Goal: Task Accomplishment & Management: Manage account settings

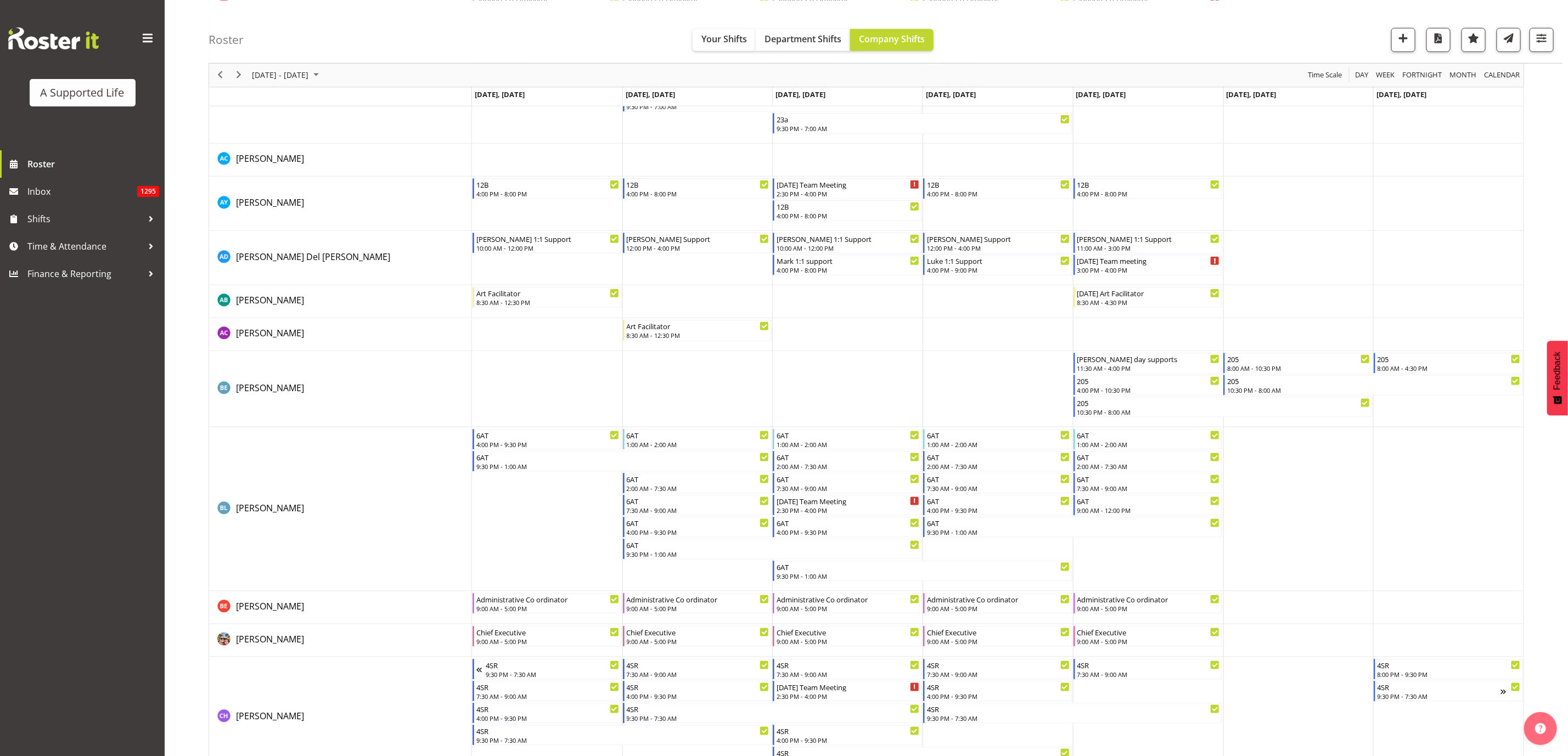
scroll to position [905, 0]
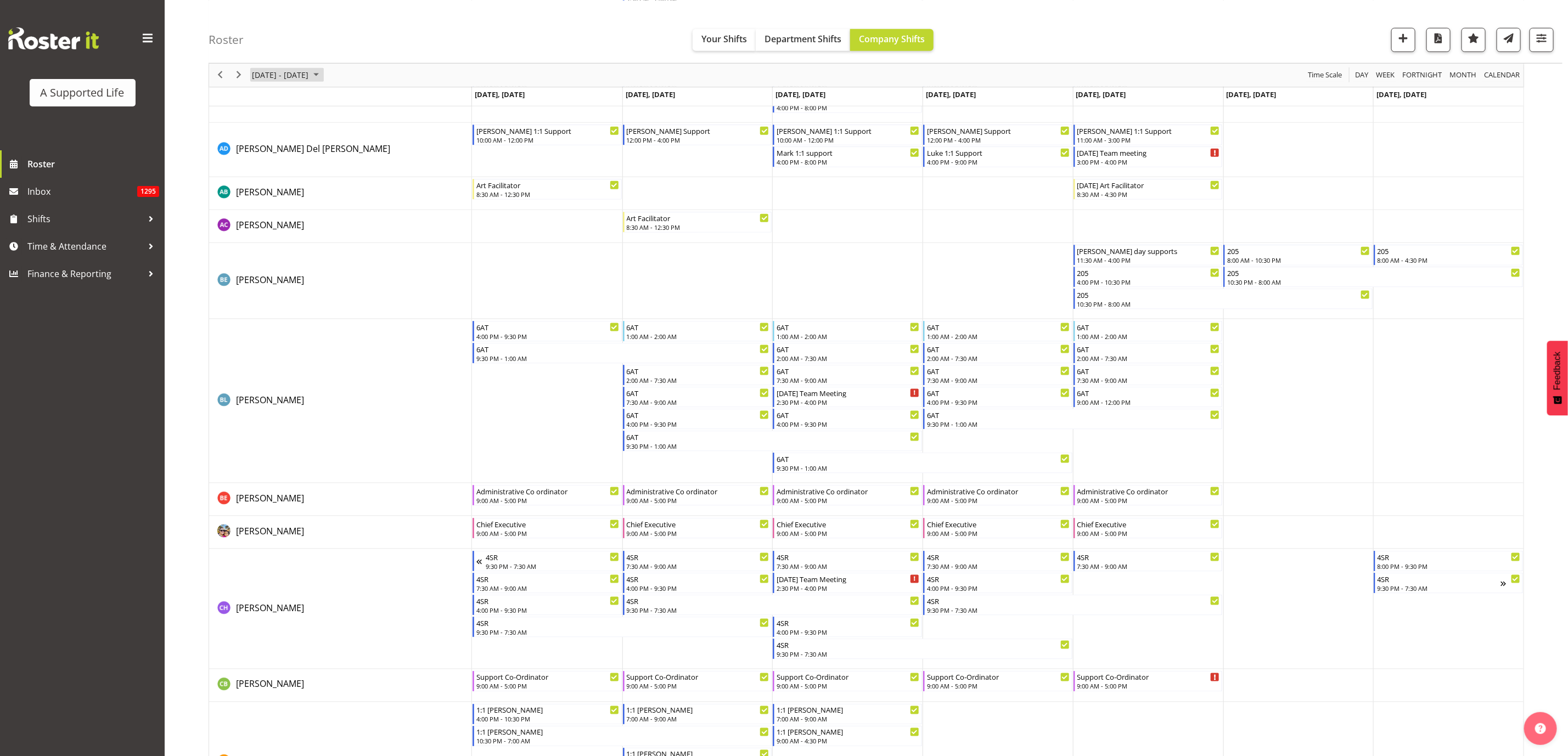
click at [310, 73] on span "August 18 - 24, 2025" at bounding box center [280, 74] width 59 height 14
click at [366, 100] on span "next month" at bounding box center [366, 102] width 19 height 20
click at [300, 128] on th "We" at bounding box center [297, 122] width 17 height 16
click at [296, 135] on span "3" at bounding box center [299, 140] width 16 height 16
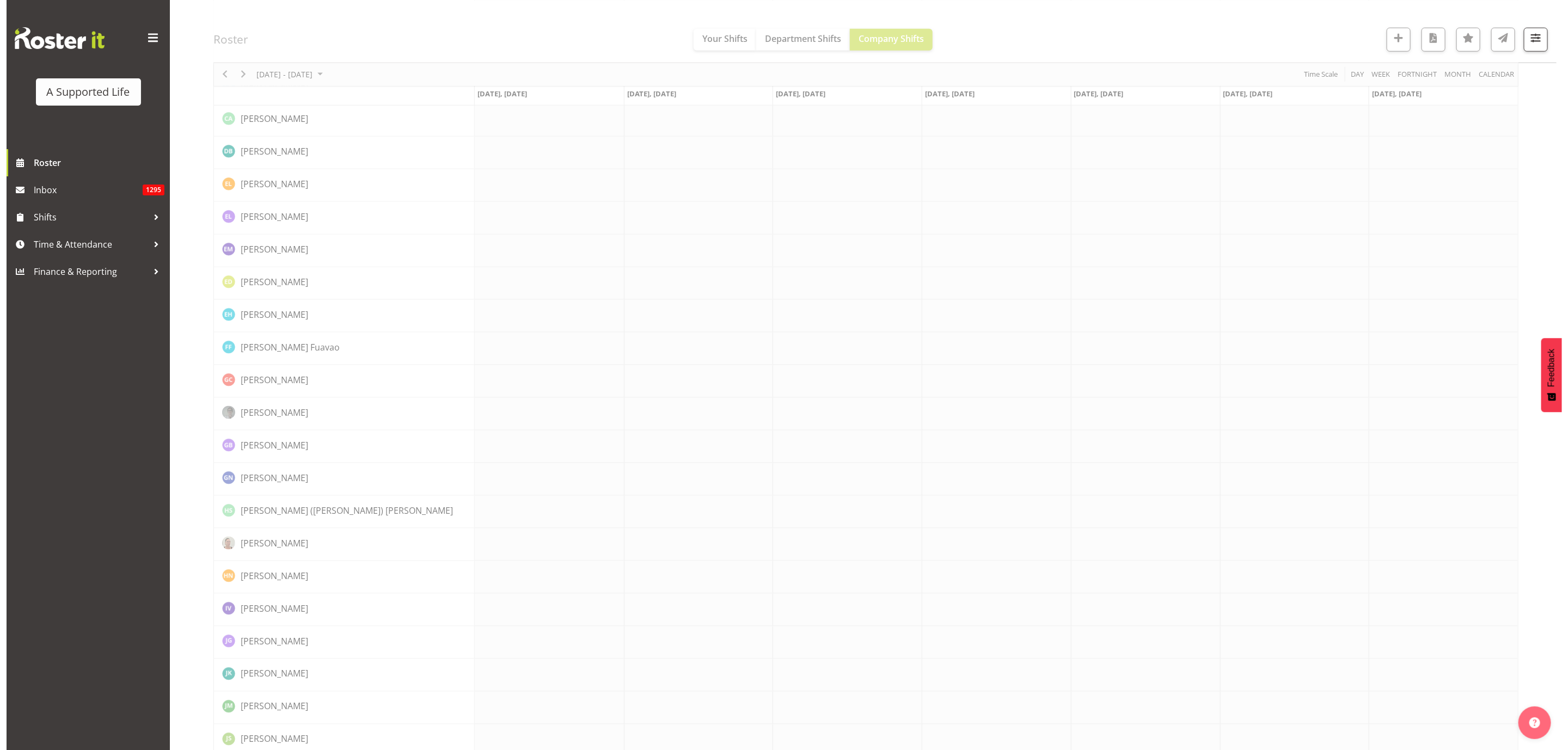
scroll to position [0, 0]
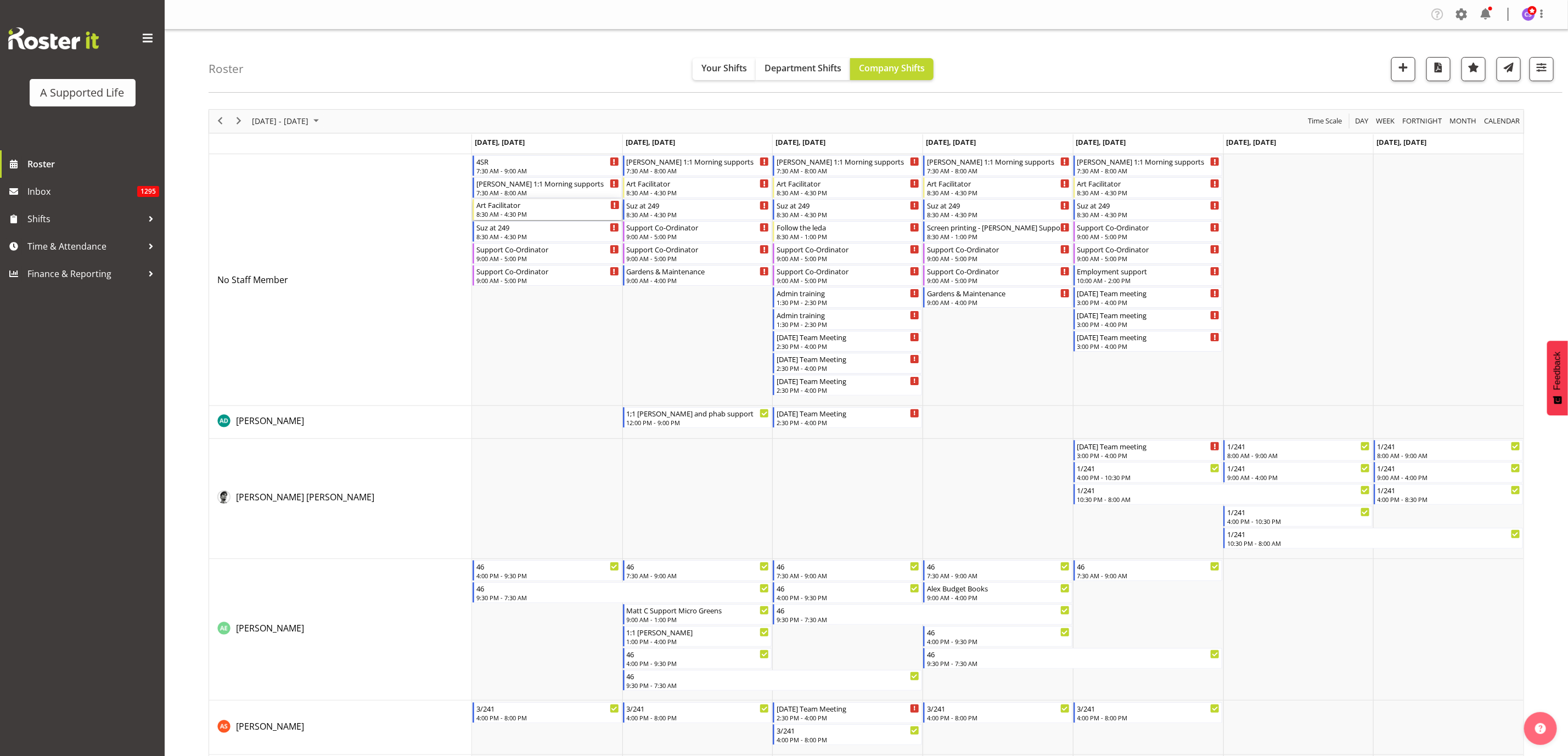
click at [530, 207] on div "Art Facilitator" at bounding box center [548, 205] width 144 height 11
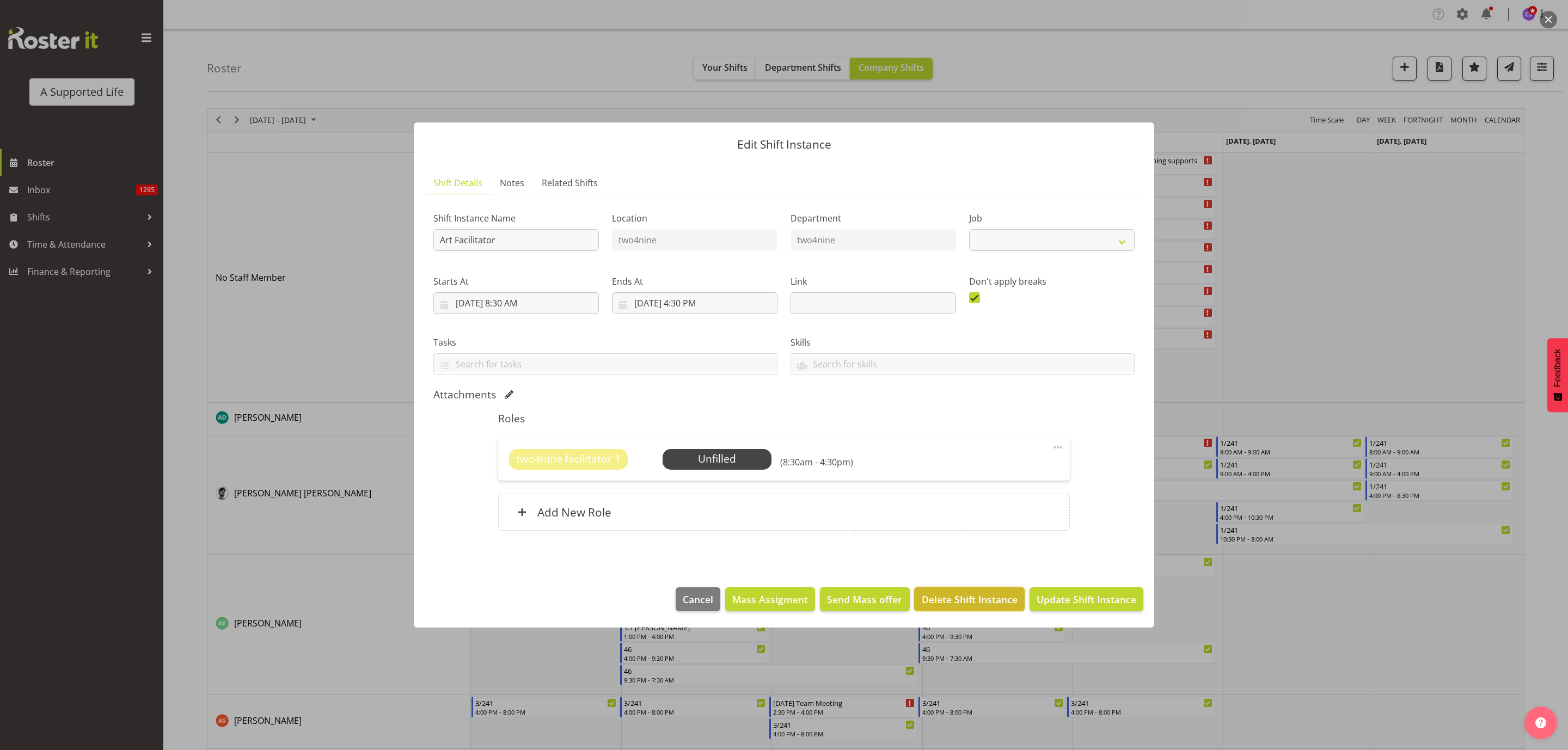
select select "4117"
click at [964, 594] on span "Delete Shift Instance" at bounding box center [969, 599] width 96 height 14
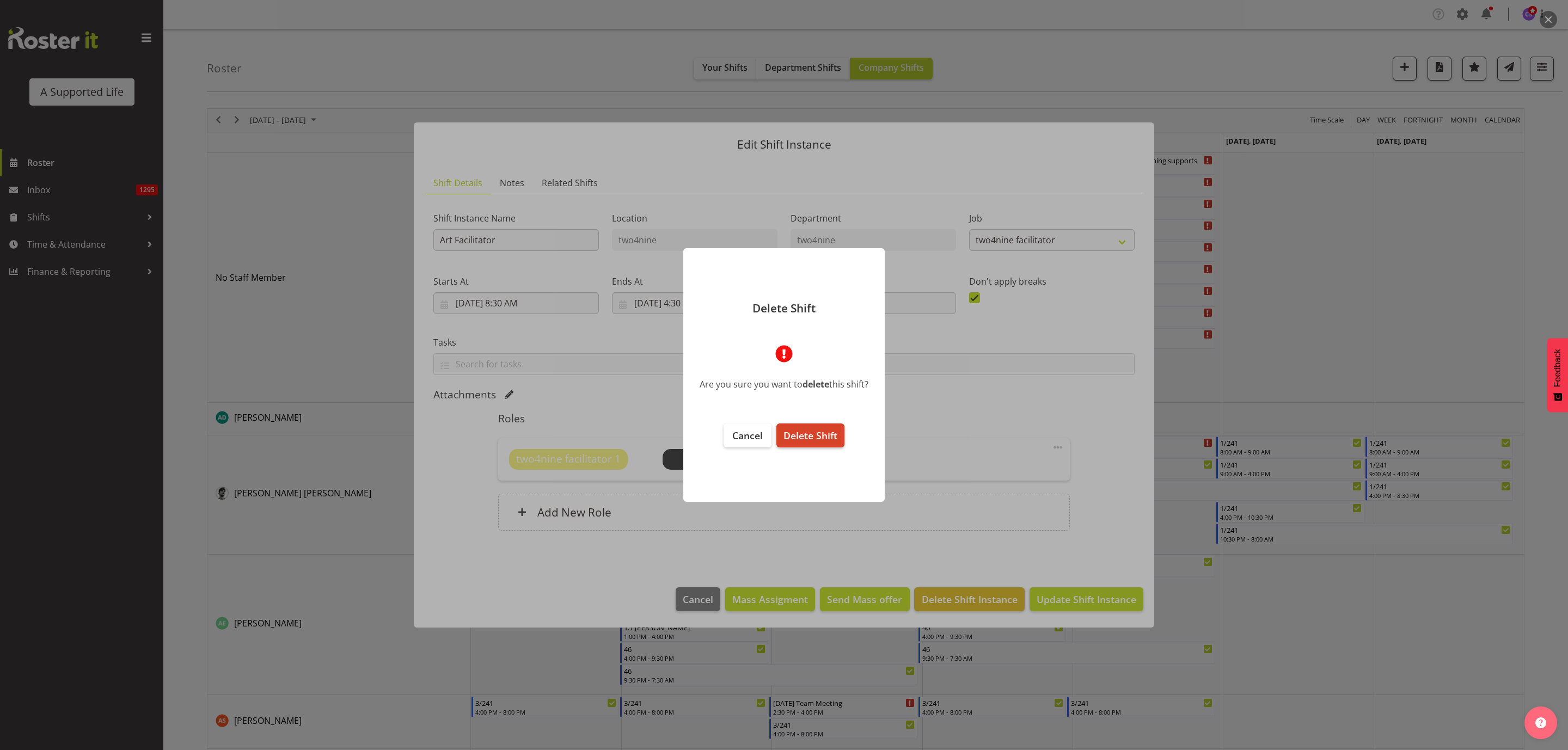
click at [798, 437] on span "Delete Shift" at bounding box center [810, 435] width 54 height 13
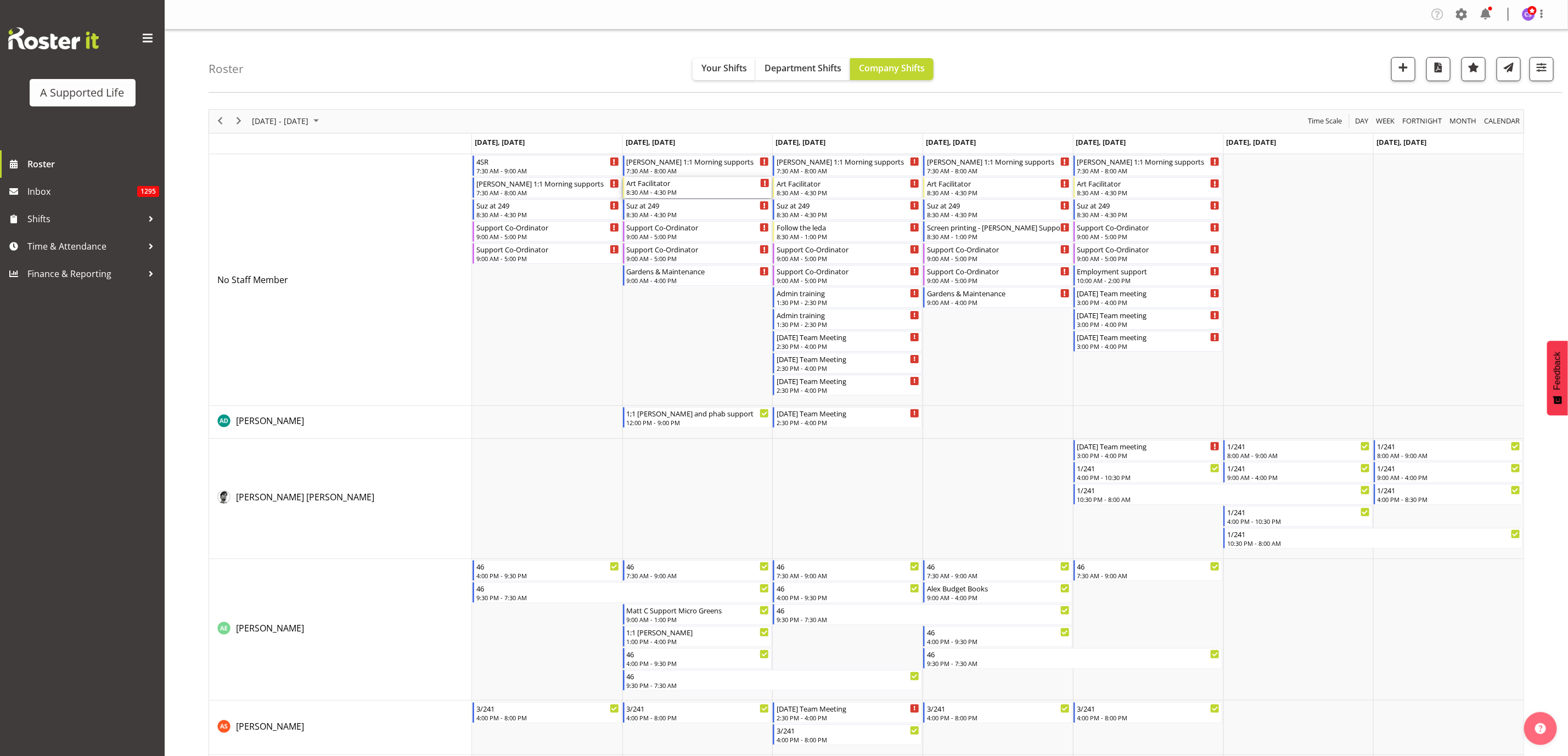
click at [700, 189] on div "8:30 AM - 4:30 PM" at bounding box center [698, 192] width 144 height 9
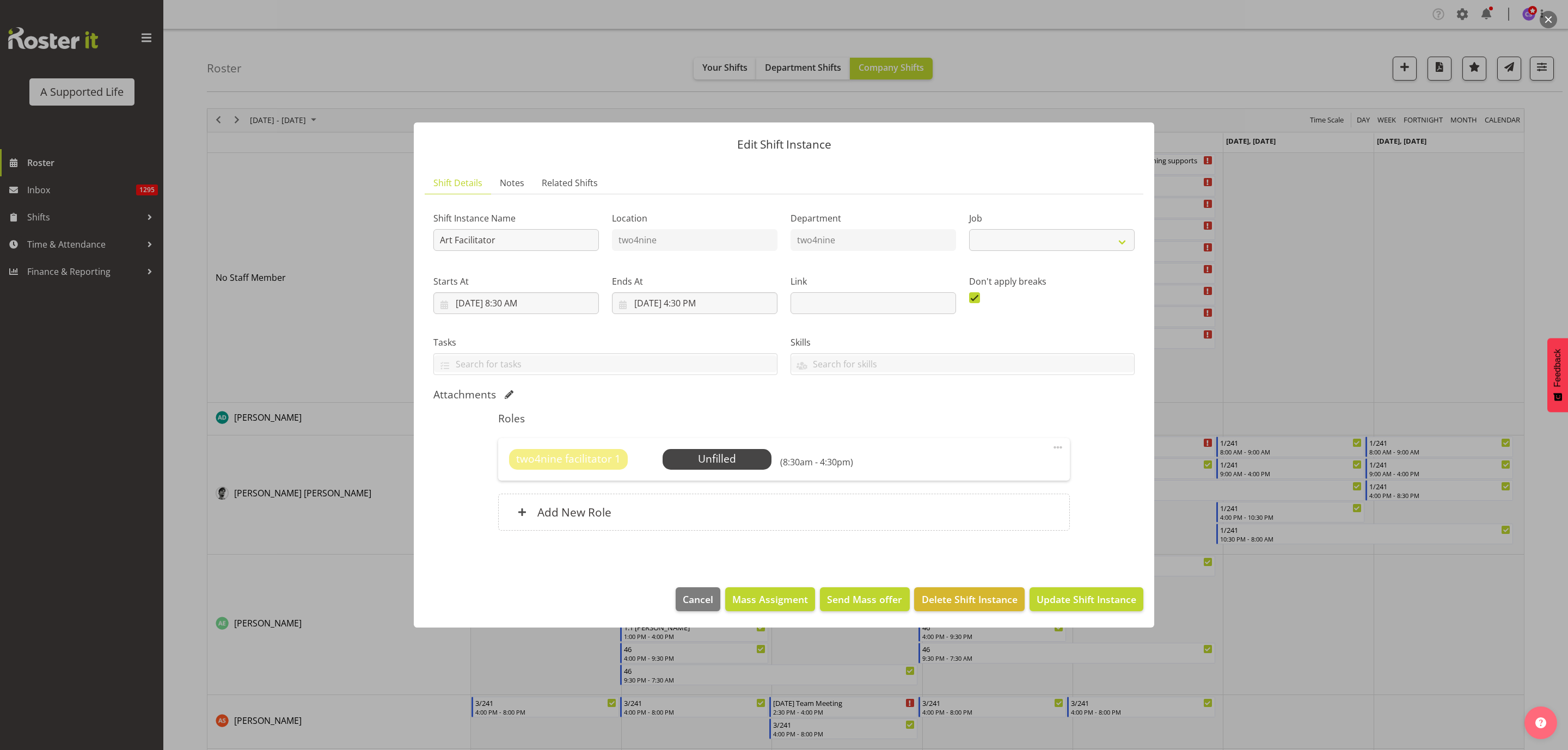
select select "4117"
click at [999, 591] on button "Delete Shift Instance" at bounding box center [969, 599] width 110 height 24
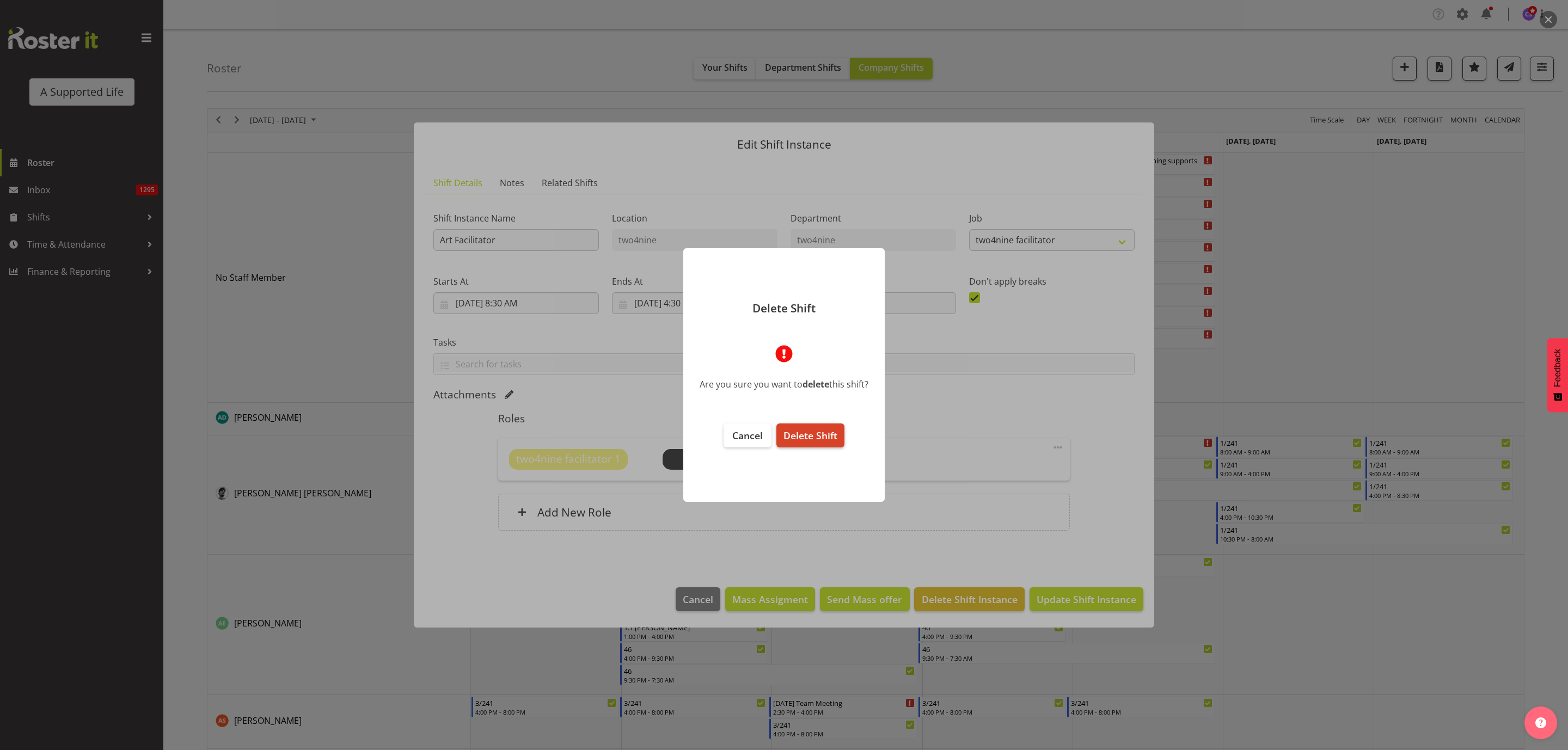
click at [818, 433] on span "Delete Shift" at bounding box center [810, 435] width 54 height 13
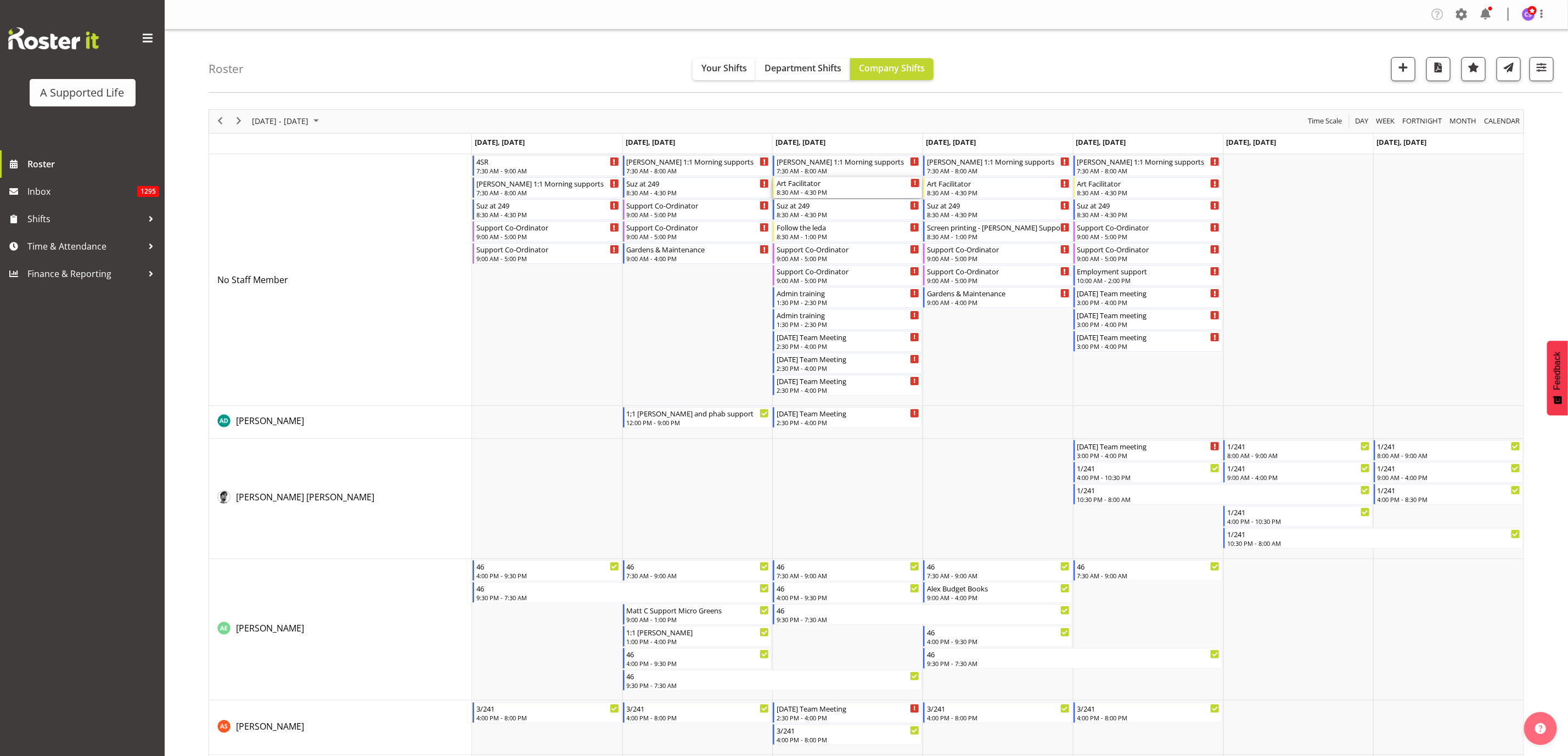
click at [846, 186] on div "Art Facilitator" at bounding box center [848, 182] width 144 height 11
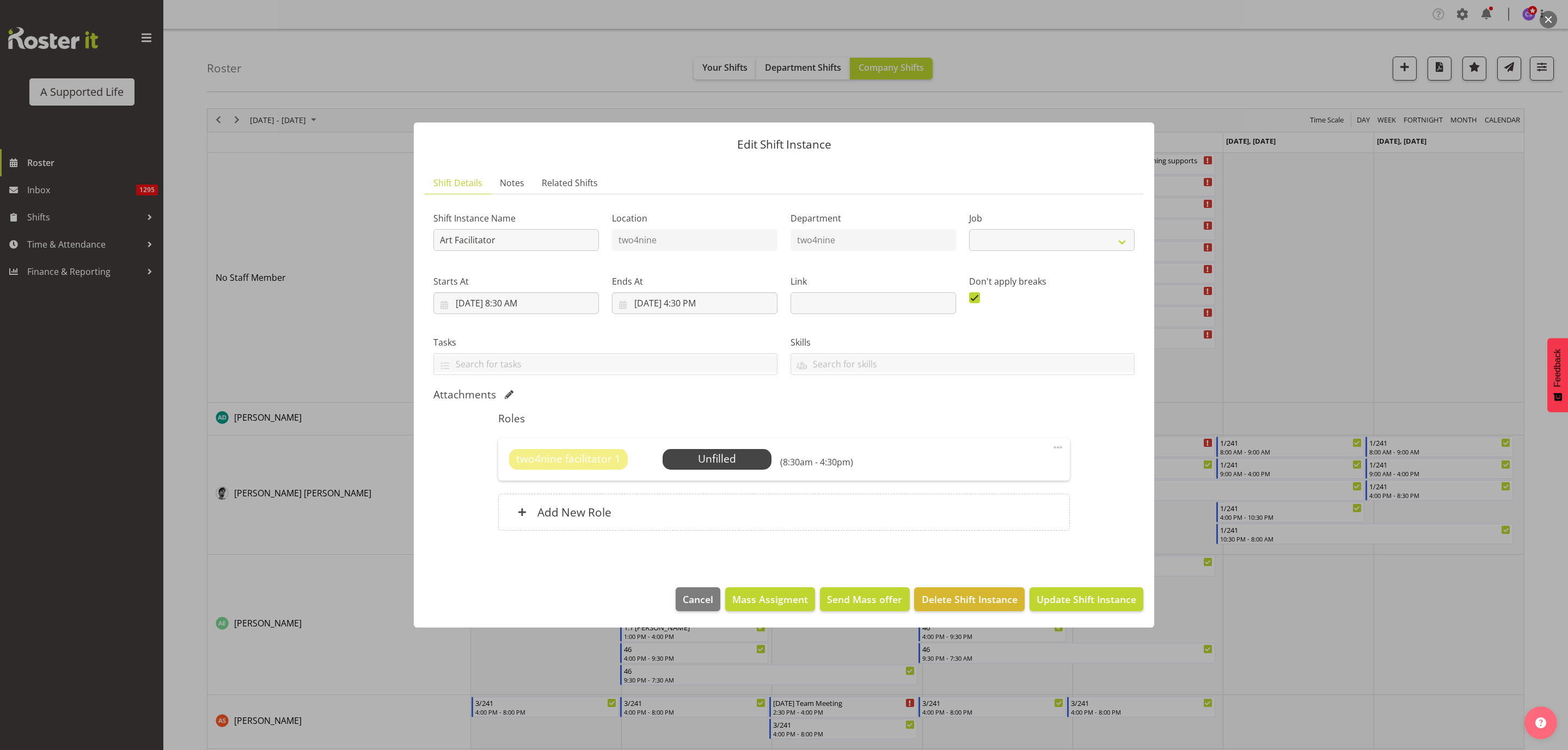
select select "4117"
click at [710, 456] on span "Select Employee" at bounding box center [716, 459] width 81 height 16
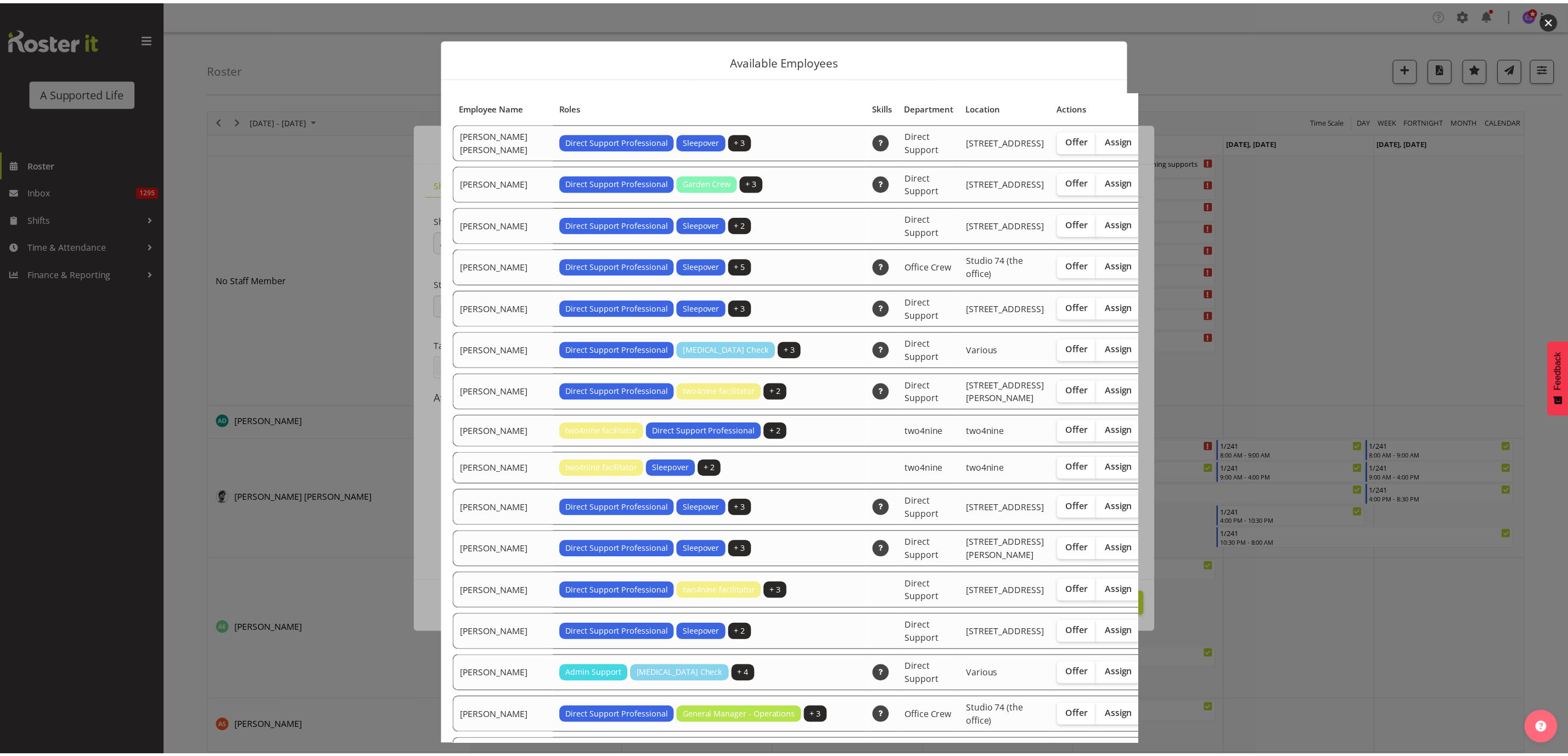
scroll to position [329, 0]
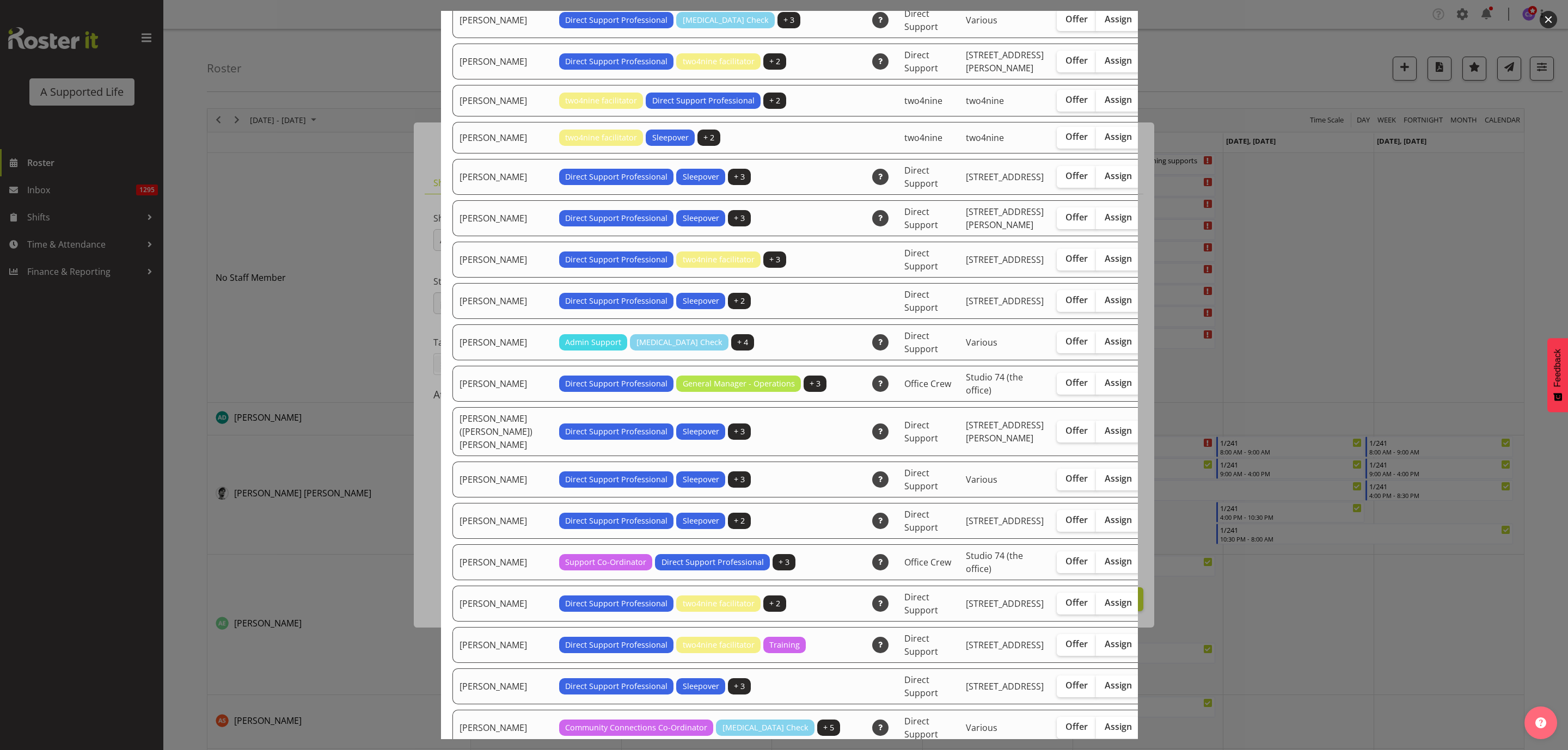
click at [1300, 317] on div at bounding box center [784, 375] width 1568 height 750
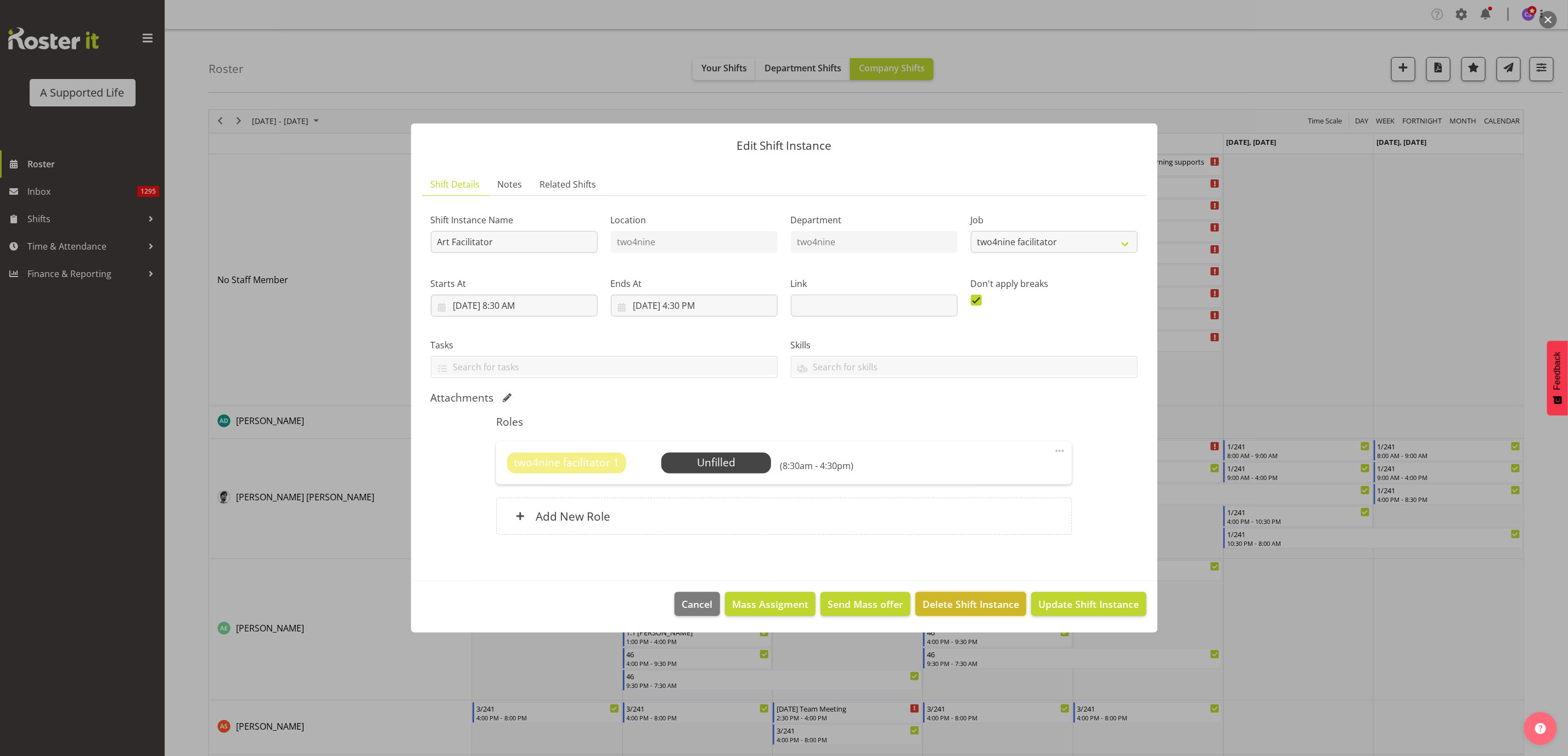
click at [986, 607] on span "Delete Shift Instance" at bounding box center [970, 604] width 97 height 14
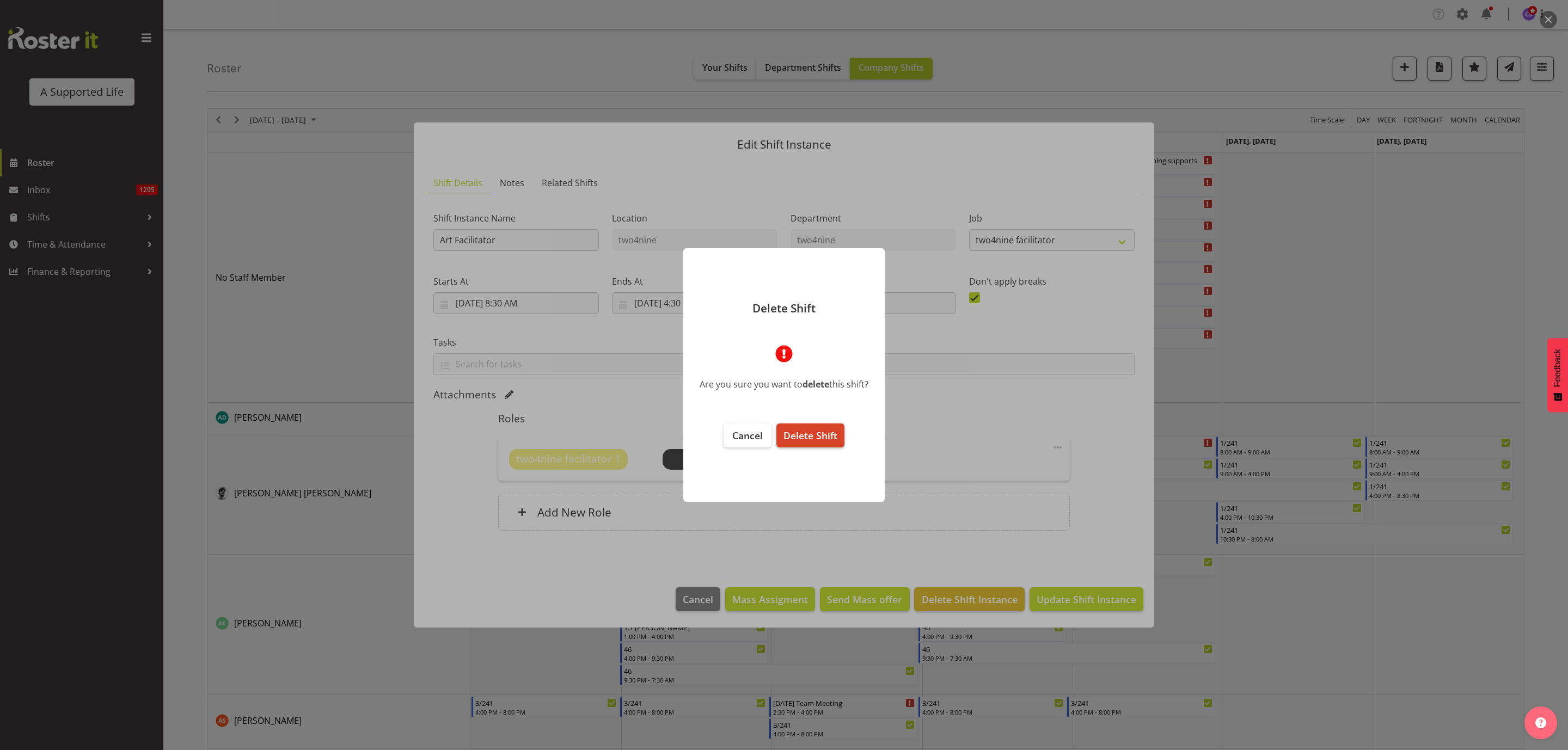
click at [801, 438] on span "Delete Shift" at bounding box center [810, 435] width 54 height 13
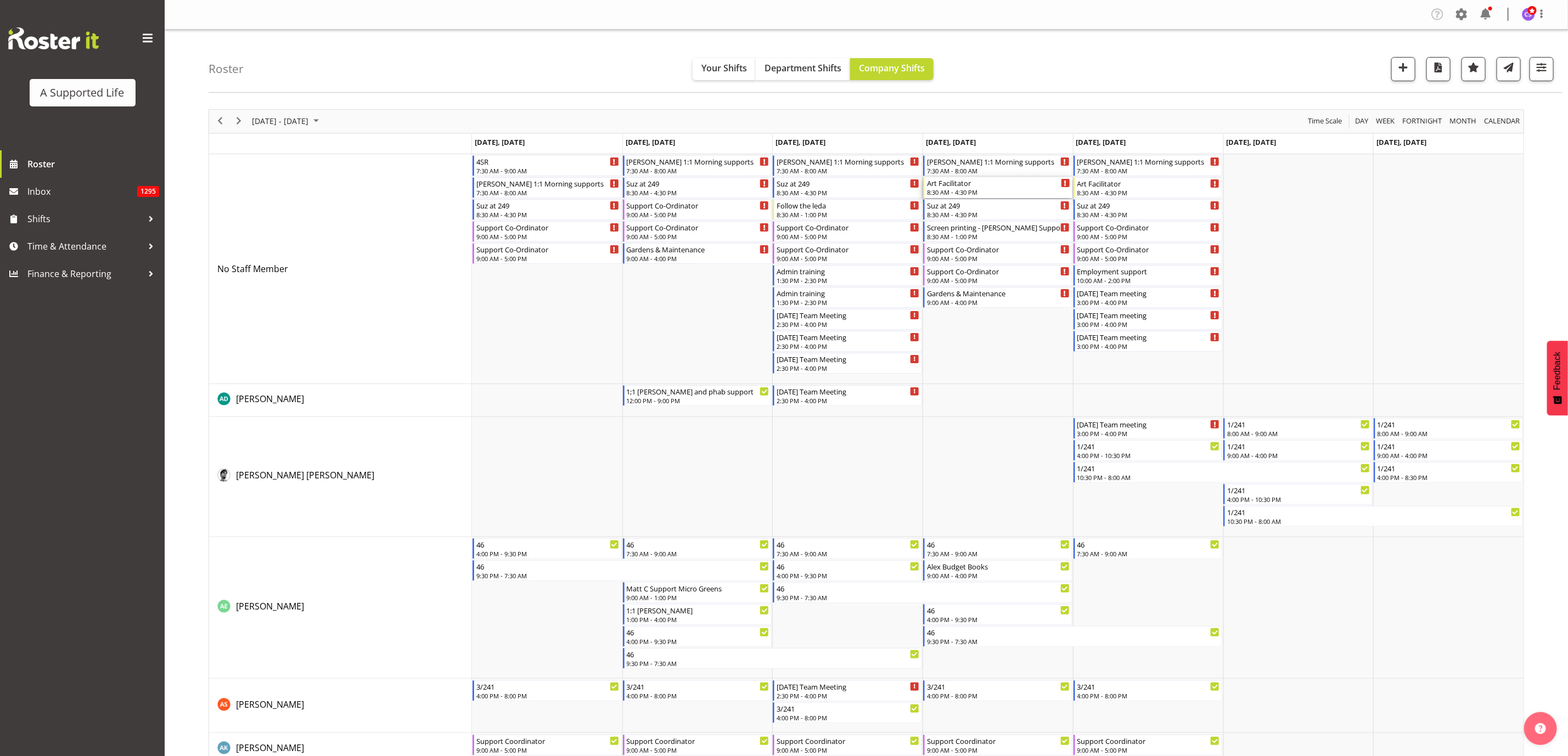
click at [955, 194] on div "8:30 AM - 4:30 PM" at bounding box center [998, 192] width 144 height 9
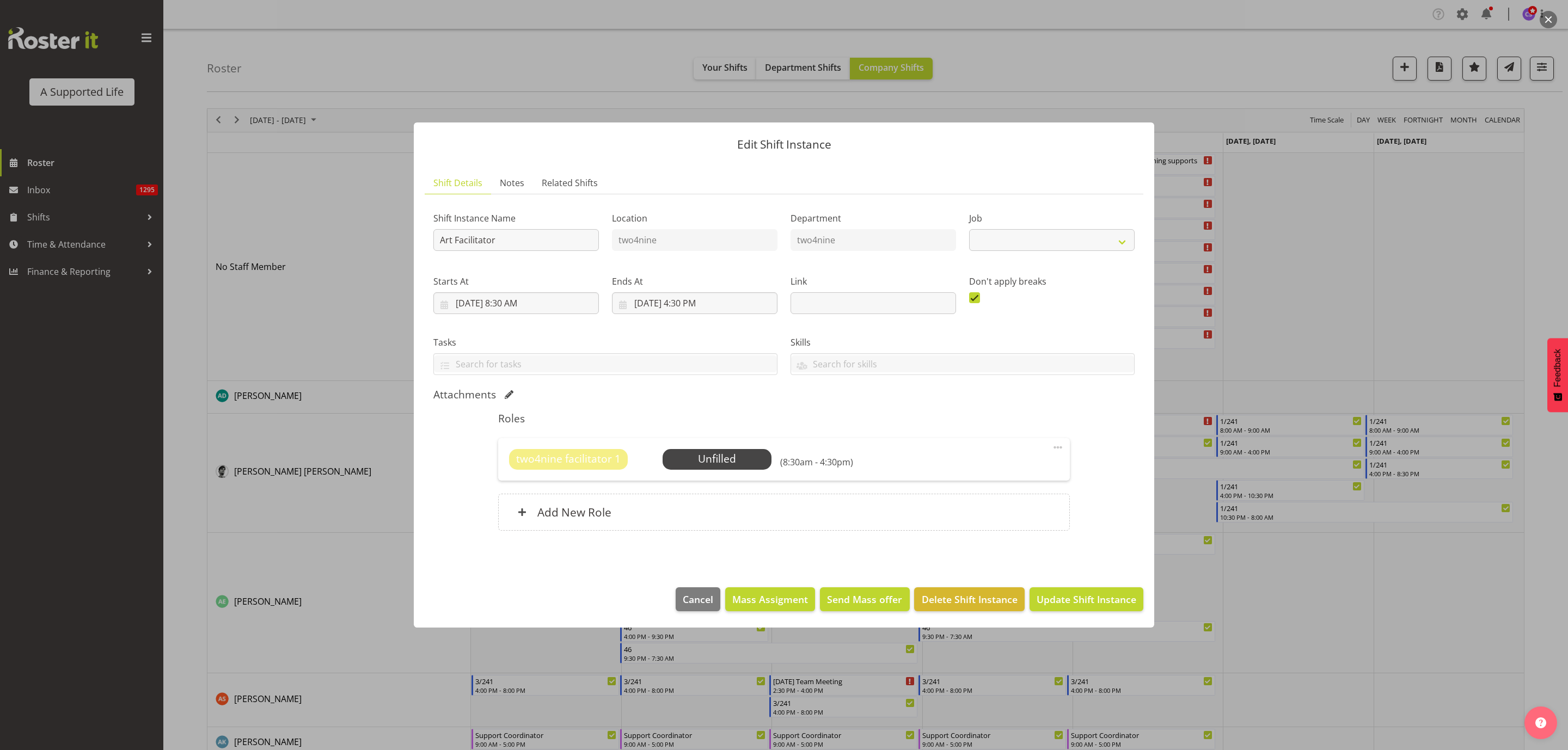
select select "4117"
click at [977, 600] on span "Delete Shift Instance" at bounding box center [969, 599] width 96 height 14
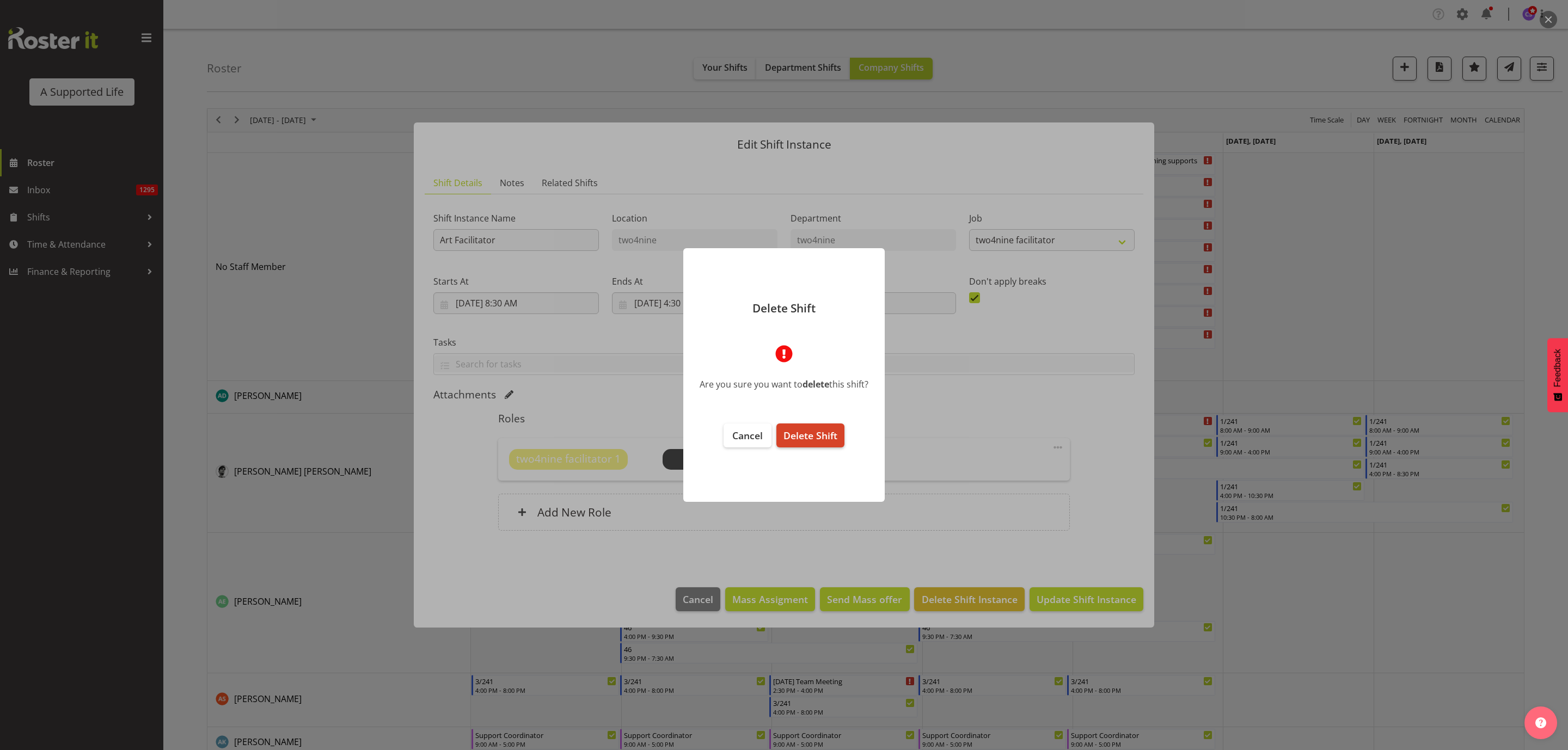
click at [817, 433] on span "Delete Shift" at bounding box center [810, 435] width 54 height 13
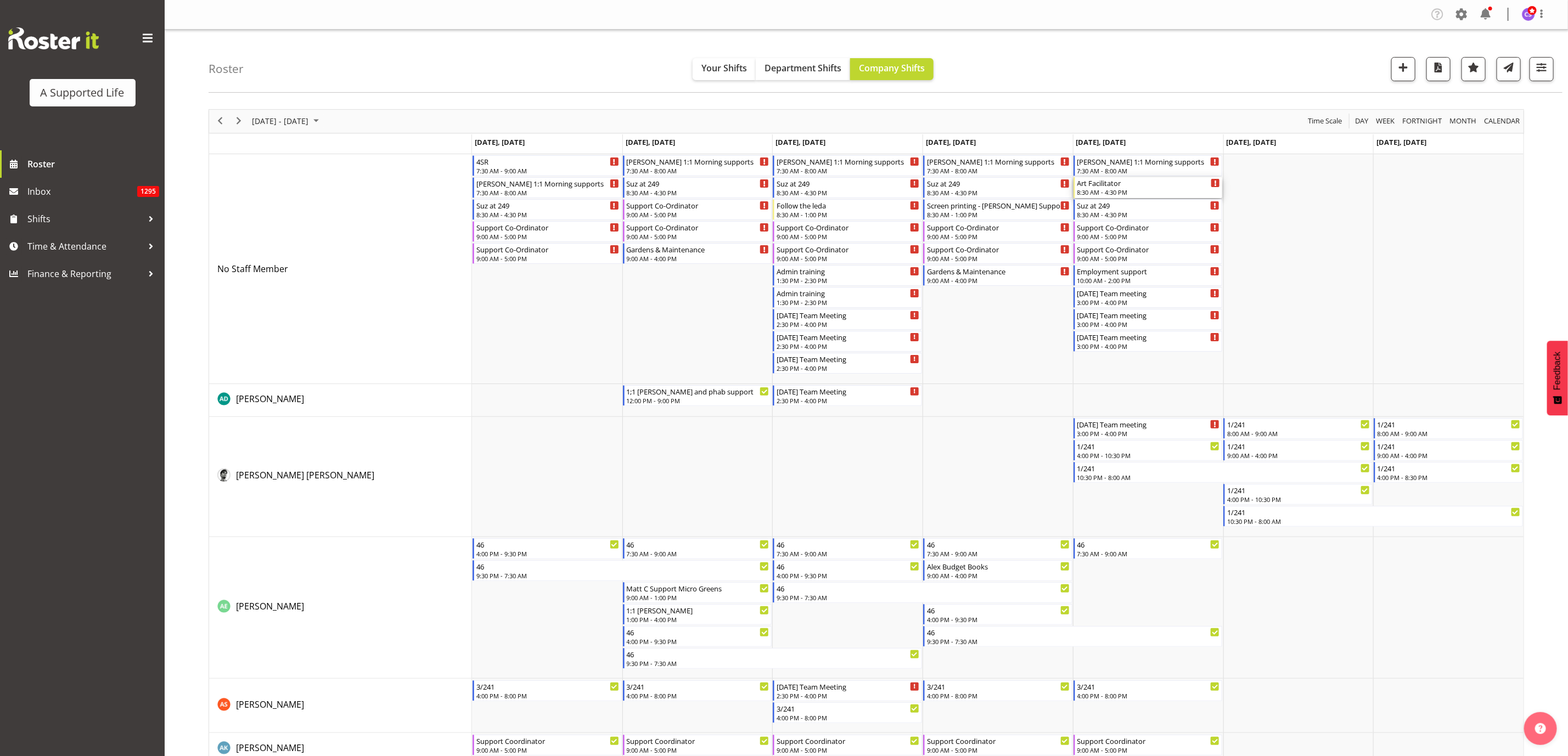
click at [1130, 189] on div "8:30 AM - 4:30 PM" at bounding box center [1148, 192] width 144 height 9
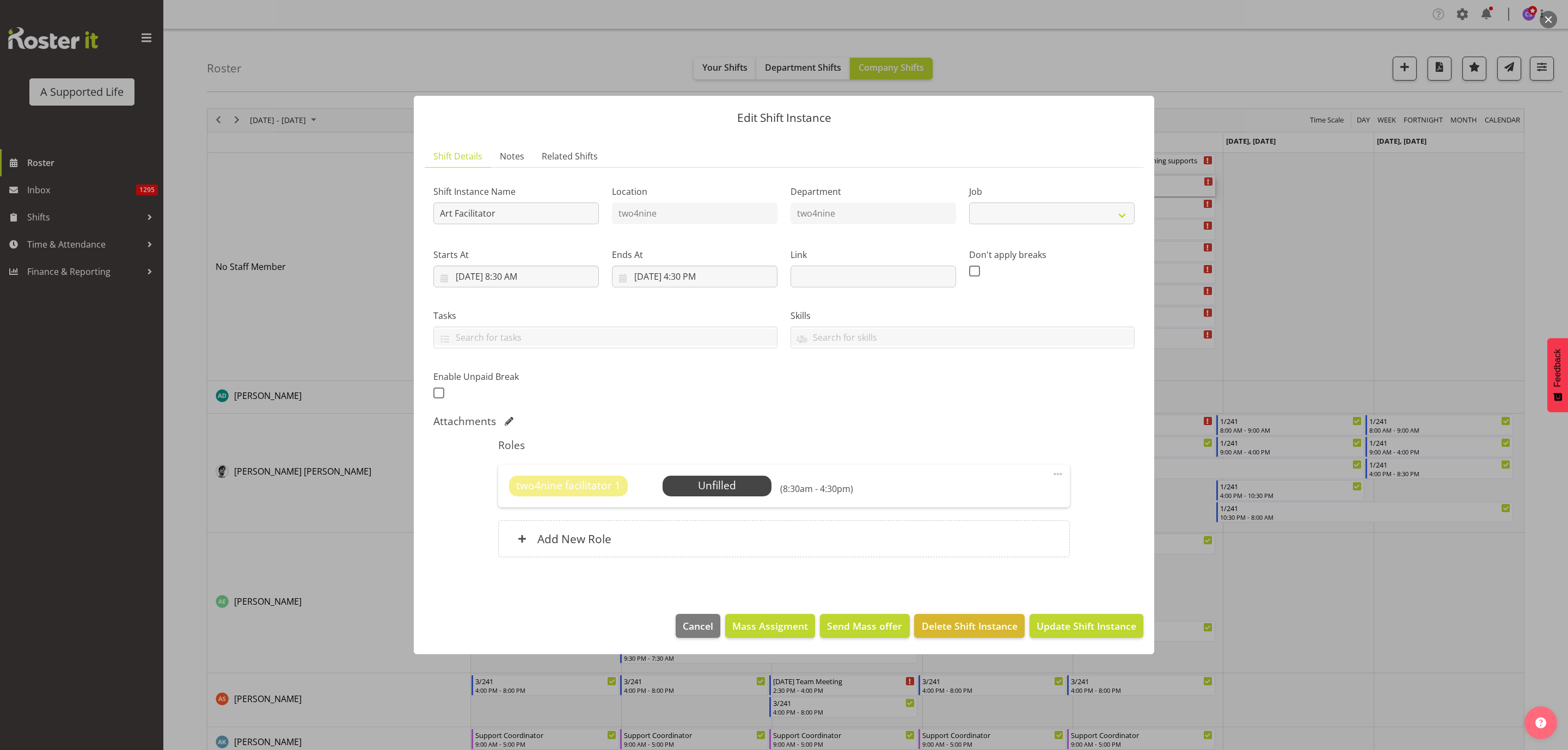
select select "4117"
click at [957, 632] on span "Delete Shift Instance" at bounding box center [969, 626] width 96 height 14
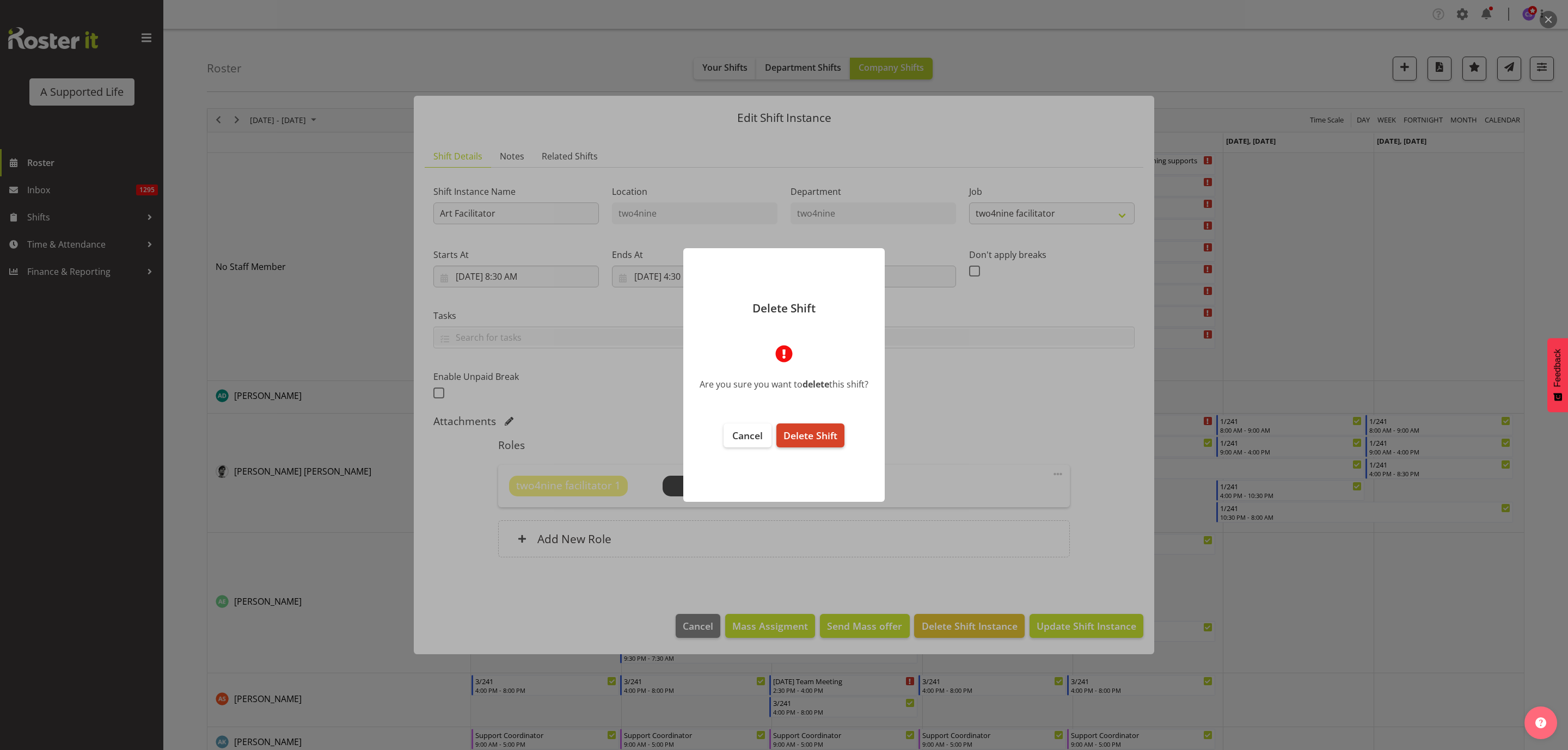
click at [813, 429] on span "Delete Shift" at bounding box center [810, 435] width 54 height 13
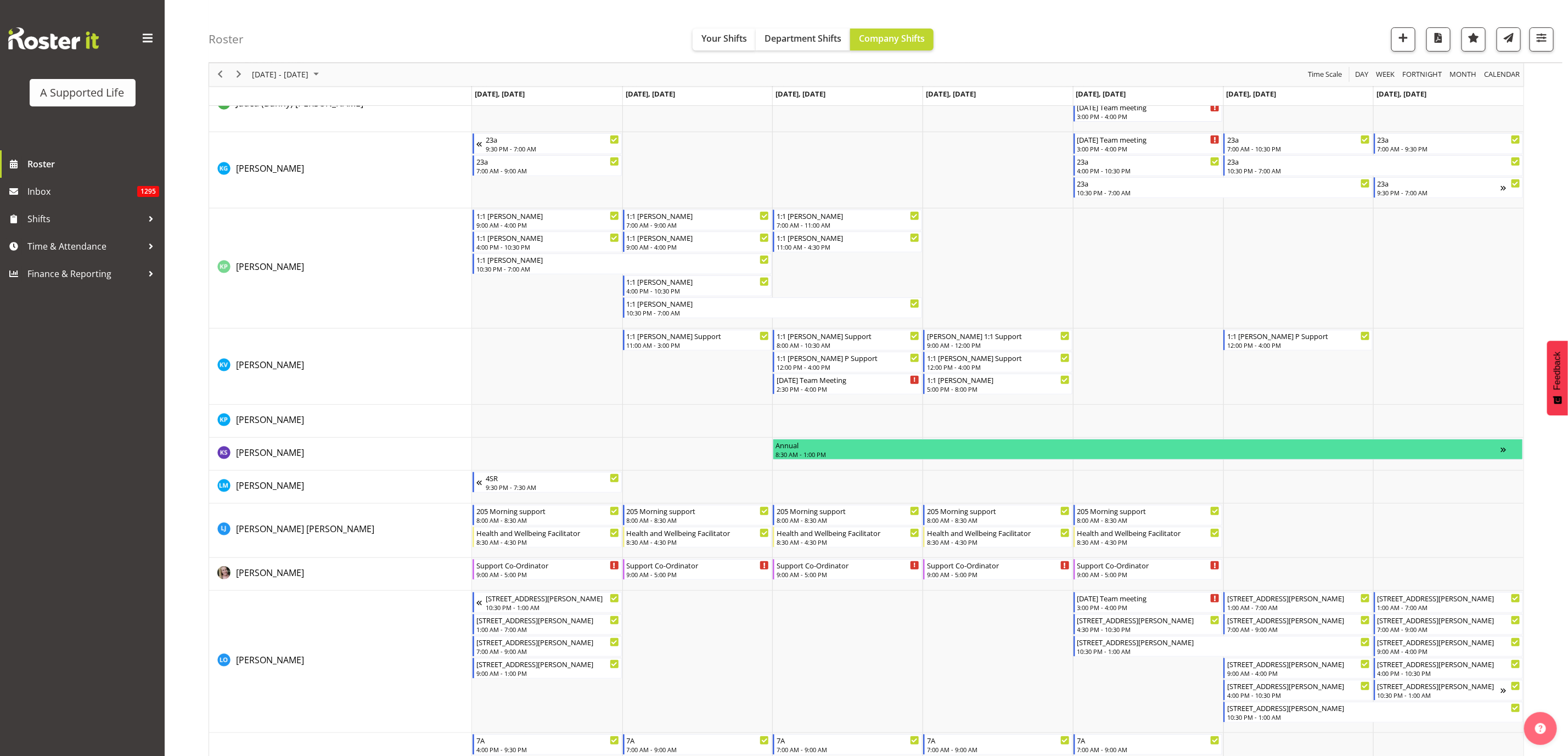
scroll to position [3455, 0]
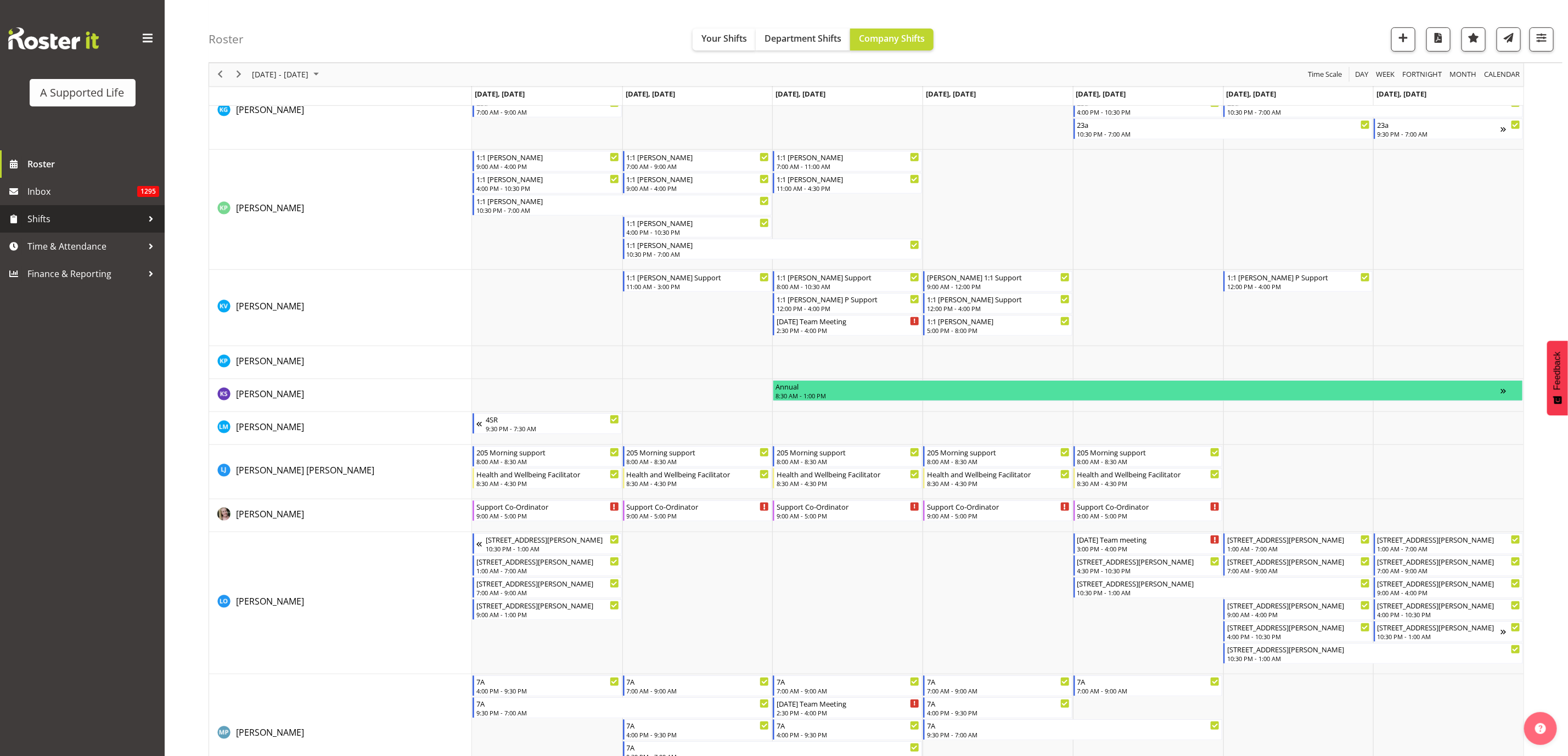
click at [51, 217] on span "Shifts" at bounding box center [85, 218] width 116 height 16
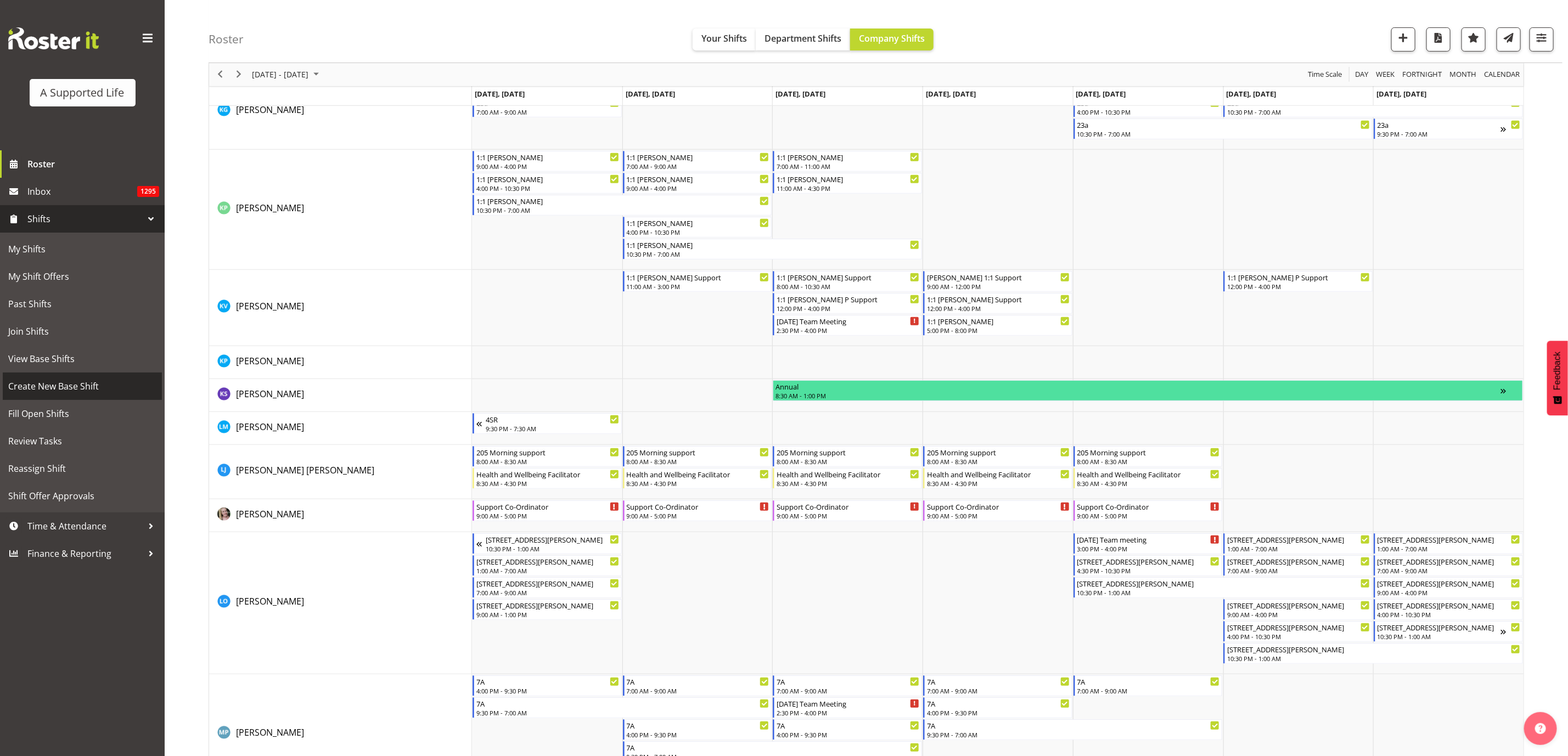
click at [83, 383] on span "Create New Base Shift" at bounding box center [82, 386] width 148 height 16
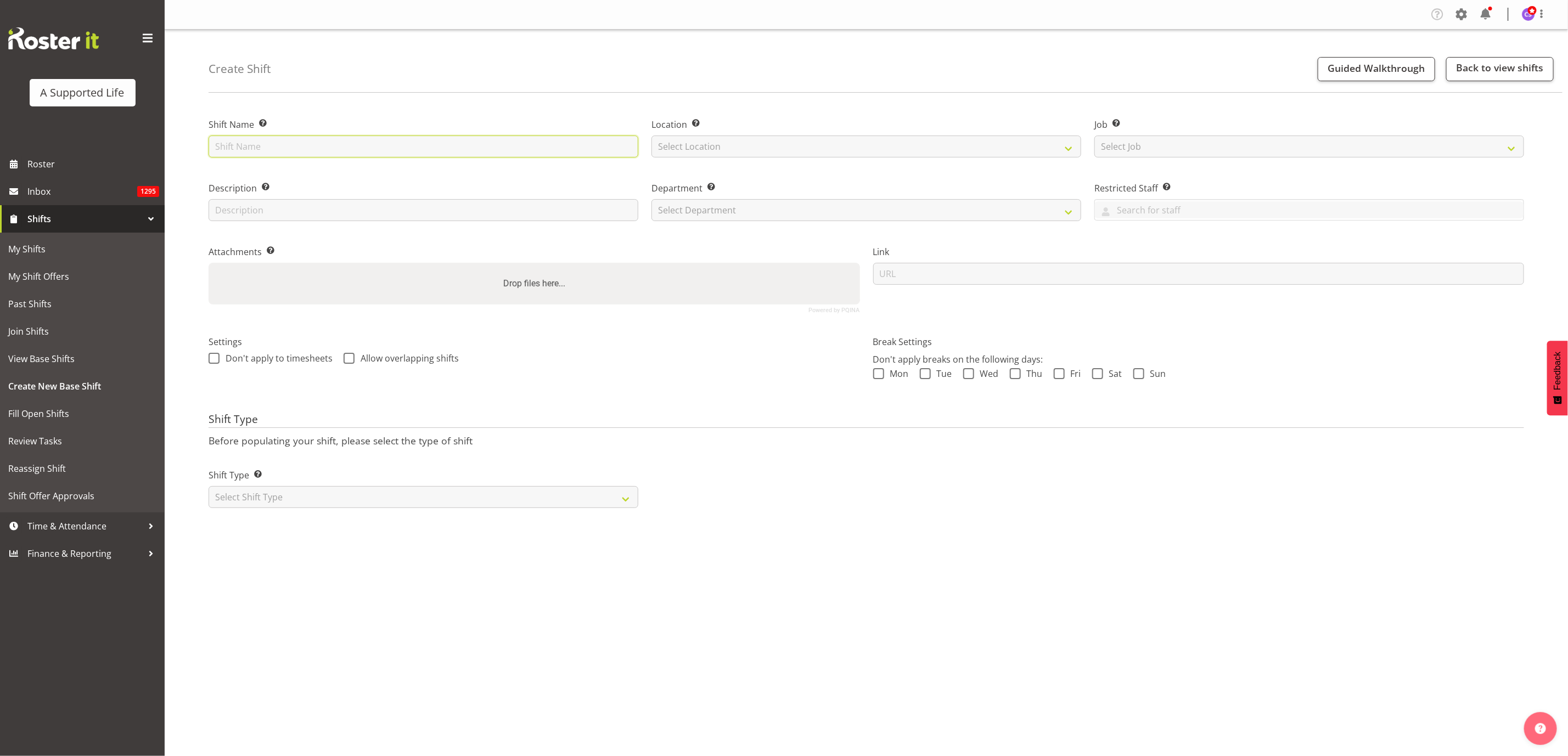
click at [290, 139] on input "text" at bounding box center [423, 146] width 430 height 22
type input "Transition expo 2025"
click at [711, 153] on select "Select Location 1.241 Edmonton Road 1/23 Taitua Drive 102 Lincoln Road 12b Cole…" at bounding box center [867, 146] width 430 height 22
select select "959"
click at [652, 135] on select "Select Location 1.241 Edmonton Road 1/23 Taitua Drive 102 Lincoln Road 12b Cole…" at bounding box center [867, 146] width 430 height 22
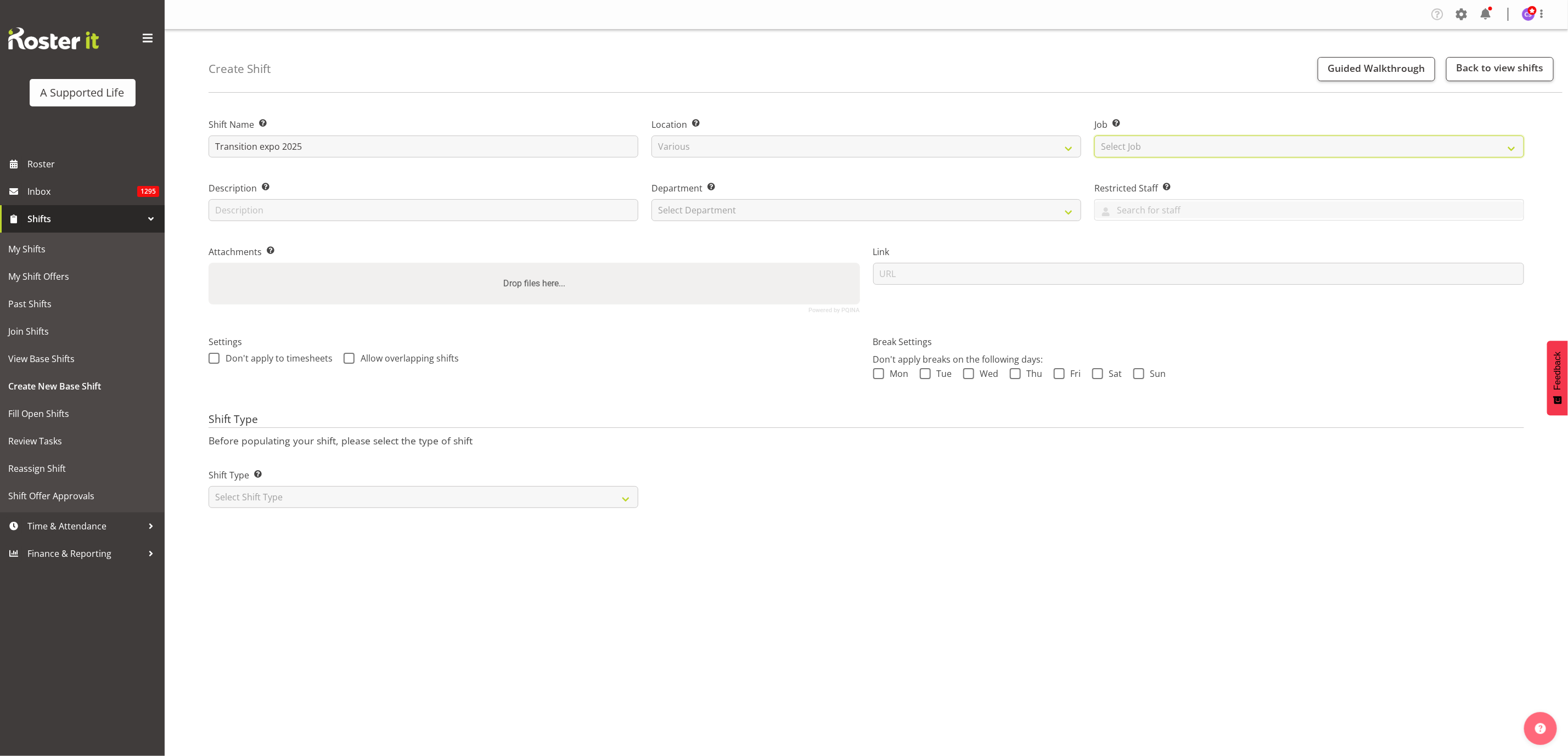
click at [1299, 148] on select "Select Job Create new job Accounts and Payroll Admin Support Aspirations and Su…" at bounding box center [1309, 146] width 430 height 22
select select "4112"
click at [1094, 135] on select "Select Job Create new job Accounts and Payroll Admin Support Aspirations and Su…" at bounding box center [1309, 146] width 430 height 22
click at [803, 201] on select "Select Department Direct Support Office Crew Other two4nine" at bounding box center [867, 210] width 430 height 22
drag, startPoint x: 794, startPoint y: 216, endPoint x: 893, endPoint y: 406, distance: 214.2
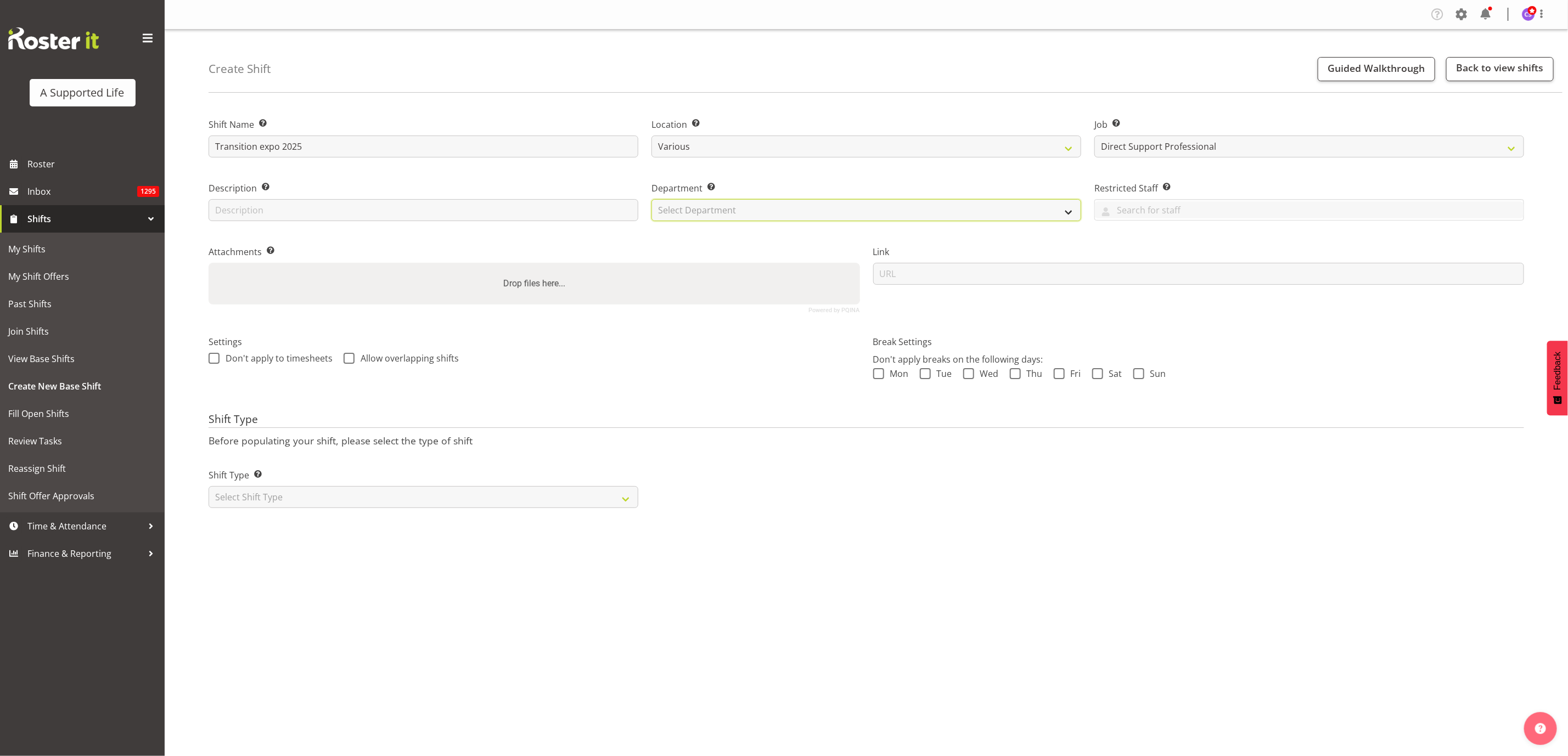
click at [794, 216] on select "Select Department Direct Support Office Crew Other two4nine" at bounding box center [867, 210] width 430 height 22
click at [789, 213] on select "Select Department Direct Support Office Crew Other two4nine" at bounding box center [867, 210] width 430 height 22
click at [1059, 207] on select "Select Department Direct Support Office Crew Other two4nine" at bounding box center [867, 210] width 430 height 22
click at [1071, 207] on select "Select Department Direct Support Office Crew Other two4nine" at bounding box center [867, 210] width 430 height 22
click at [348, 357] on span at bounding box center [349, 358] width 11 height 11
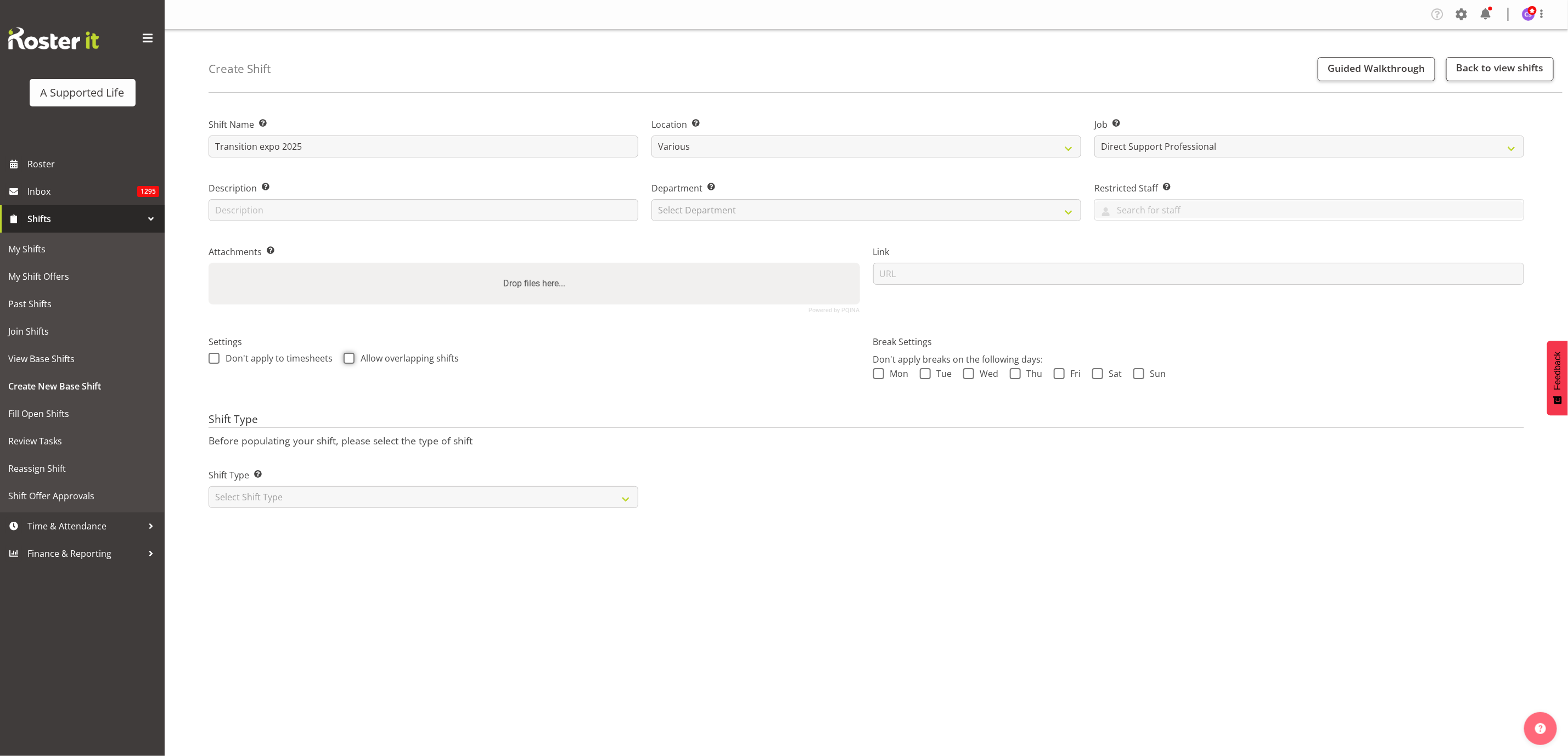
click at [348, 357] on input "Allow overlapping shifts" at bounding box center [348, 358] width 7 height 7
checkbox input "true"
click at [733, 201] on select "Select Department Direct Support Office Crew Other two4nine" at bounding box center [867, 210] width 430 height 22
select select "564"
click at [652, 199] on select "Select Department Direct Support Office Crew Other two4nine" at bounding box center [867, 210] width 430 height 22
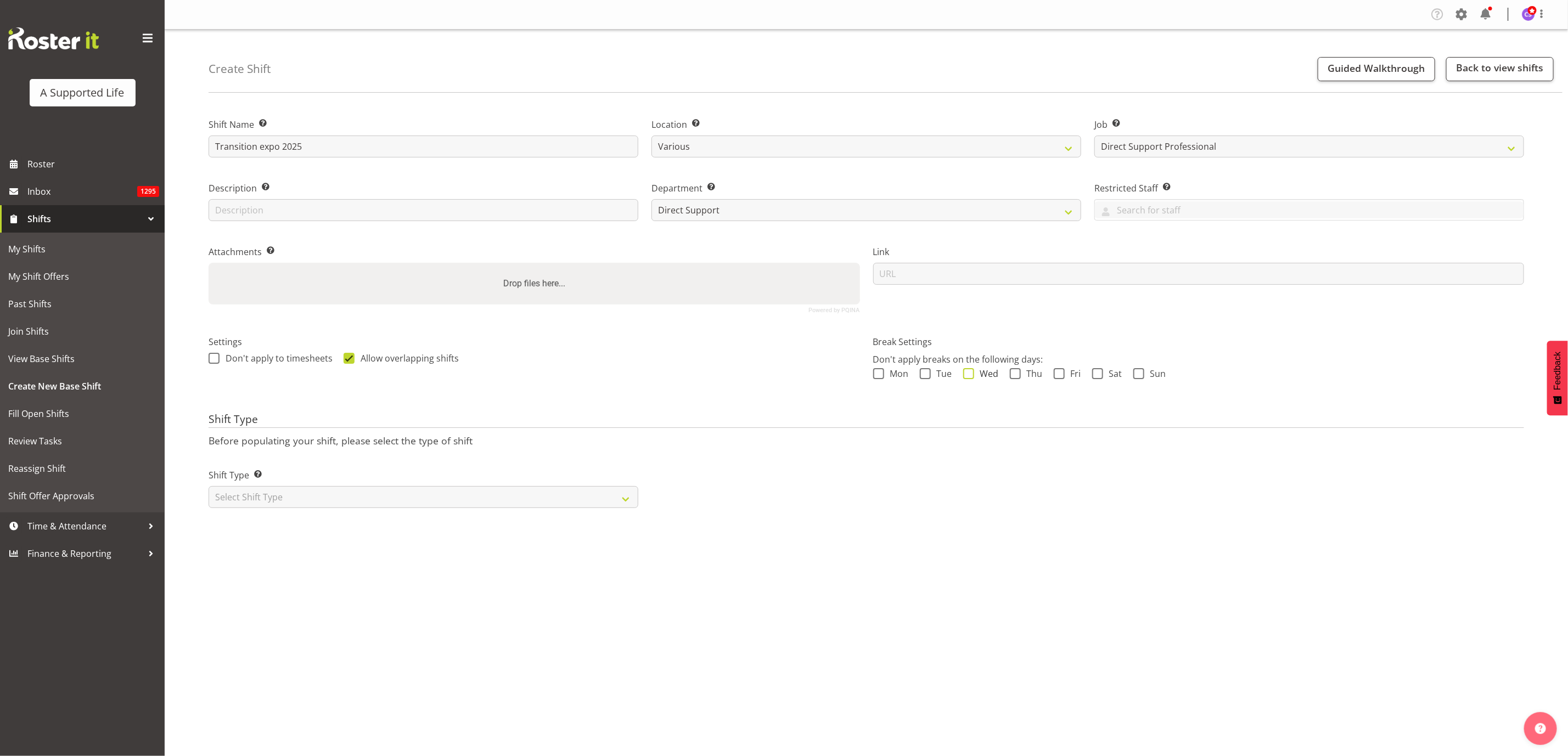
click at [968, 373] on span at bounding box center [969, 373] width 11 height 11
click at [968, 373] on input "Wed" at bounding box center [967, 373] width 7 height 7
checkbox input "true"
click at [608, 496] on select "Select Shift Type One Off Shift Recurring Shift Rotating Shift" at bounding box center [423, 497] width 430 height 22
select select "one_off"
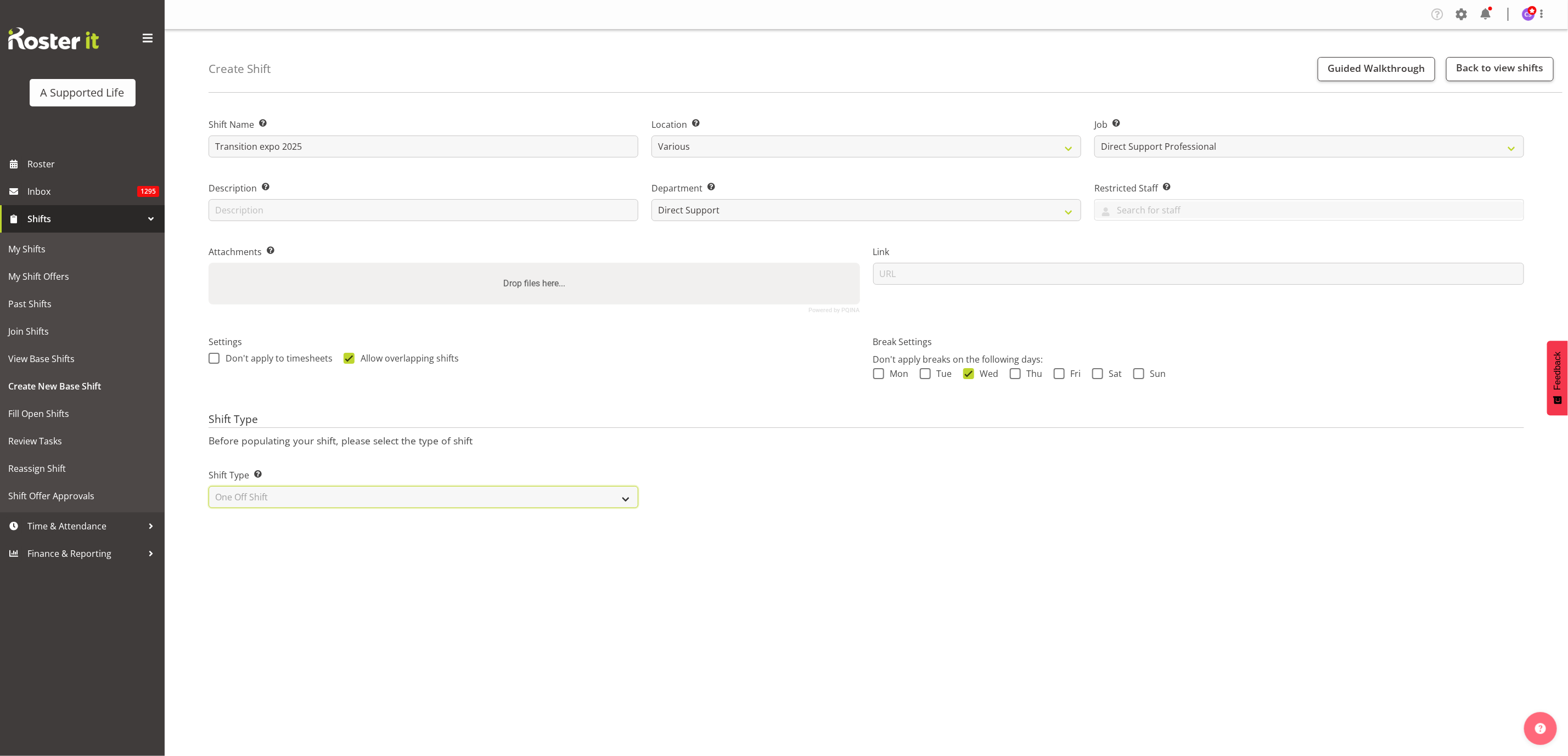
click at [209, 486] on select "Select Shift Type One Off Shift Recurring Shift Rotating Shift" at bounding box center [423, 497] width 430 height 22
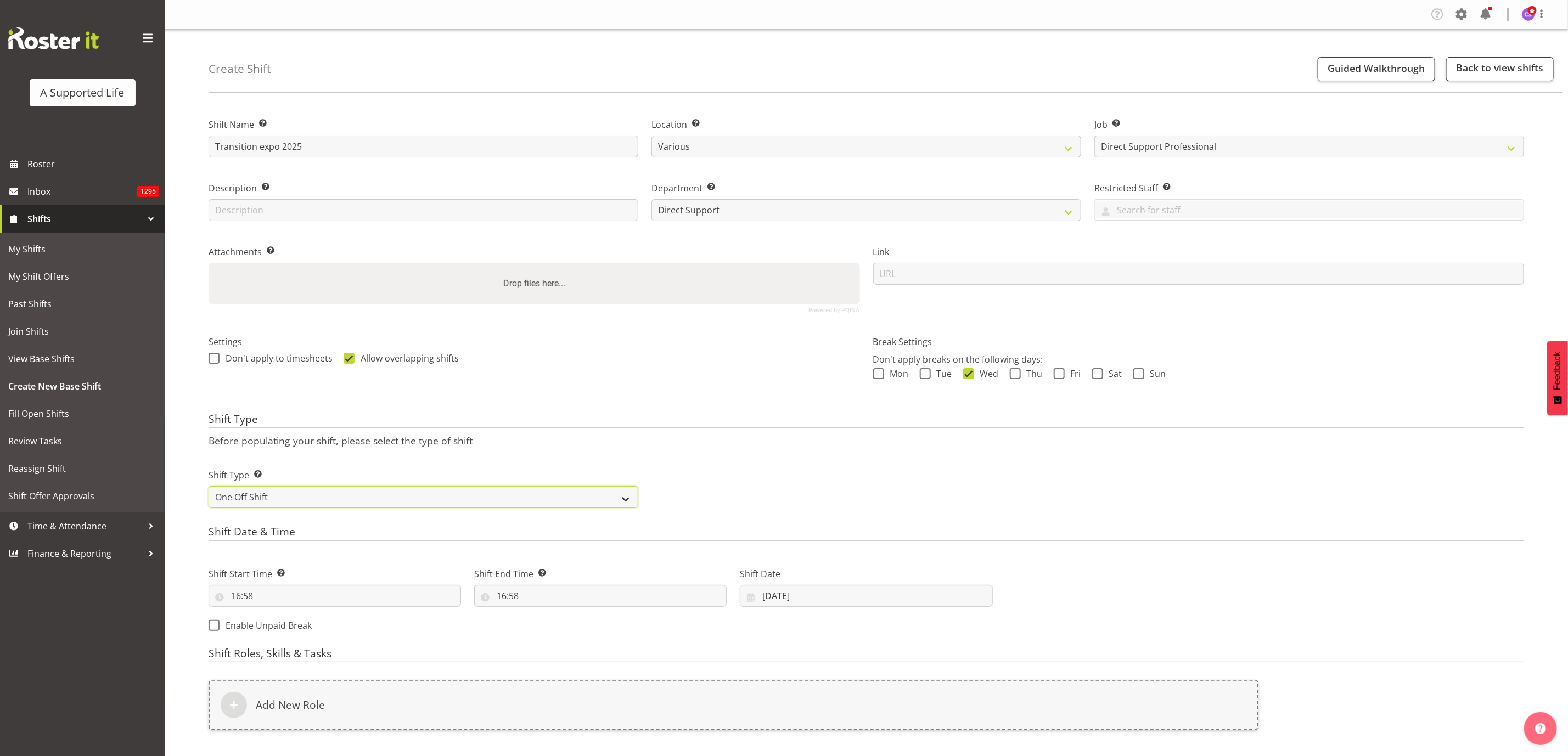
click at [385, 499] on select "One Off Shift Recurring Shift Rotating Shift" at bounding box center [423, 497] width 430 height 22
click at [915, 477] on div "Shift Type Shift Types: One Off – Select this if you would like a single shift …" at bounding box center [867, 484] width 1329 height 61
click at [787, 597] on input "12/08/2025" at bounding box center [866, 595] width 253 height 22
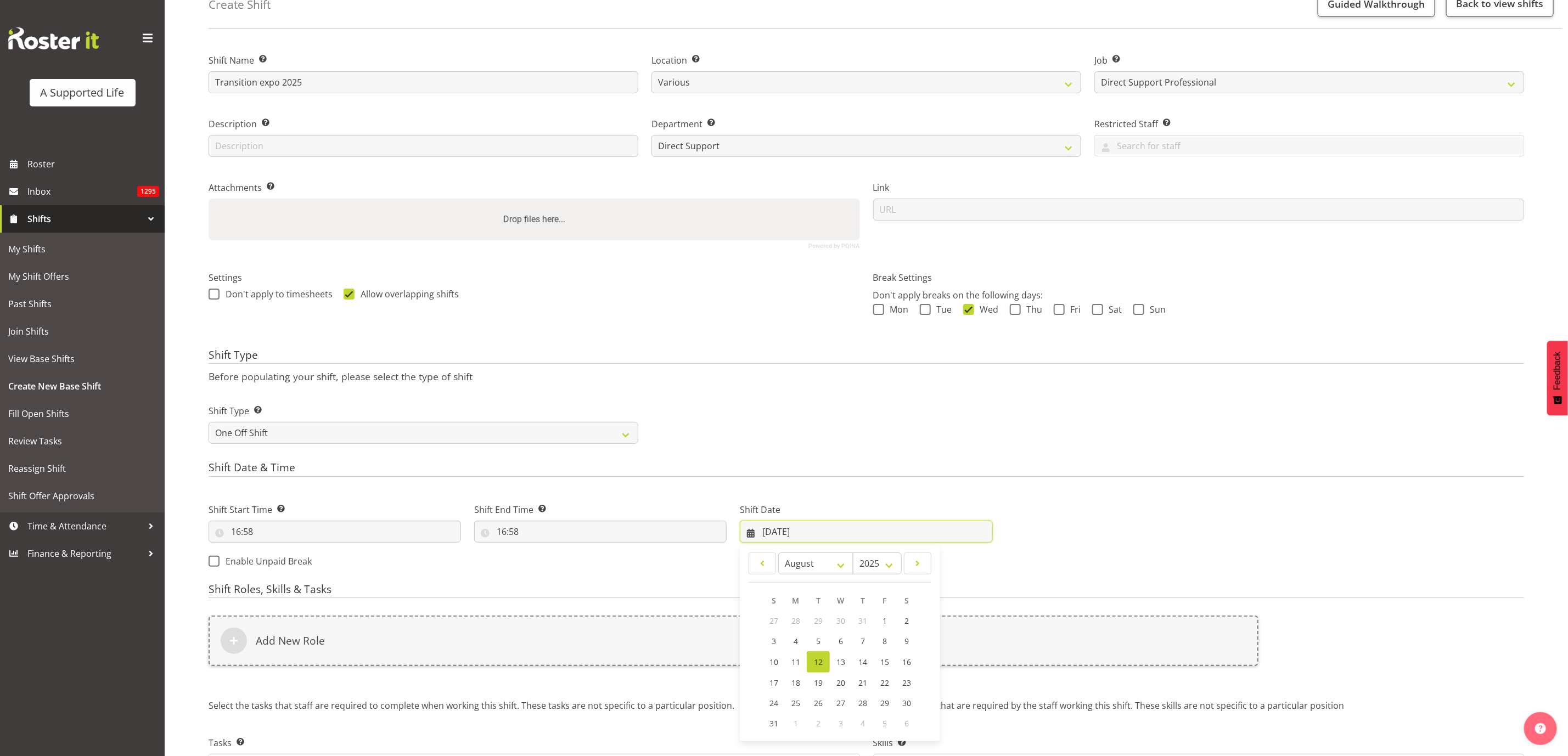
scroll to position [143, 0]
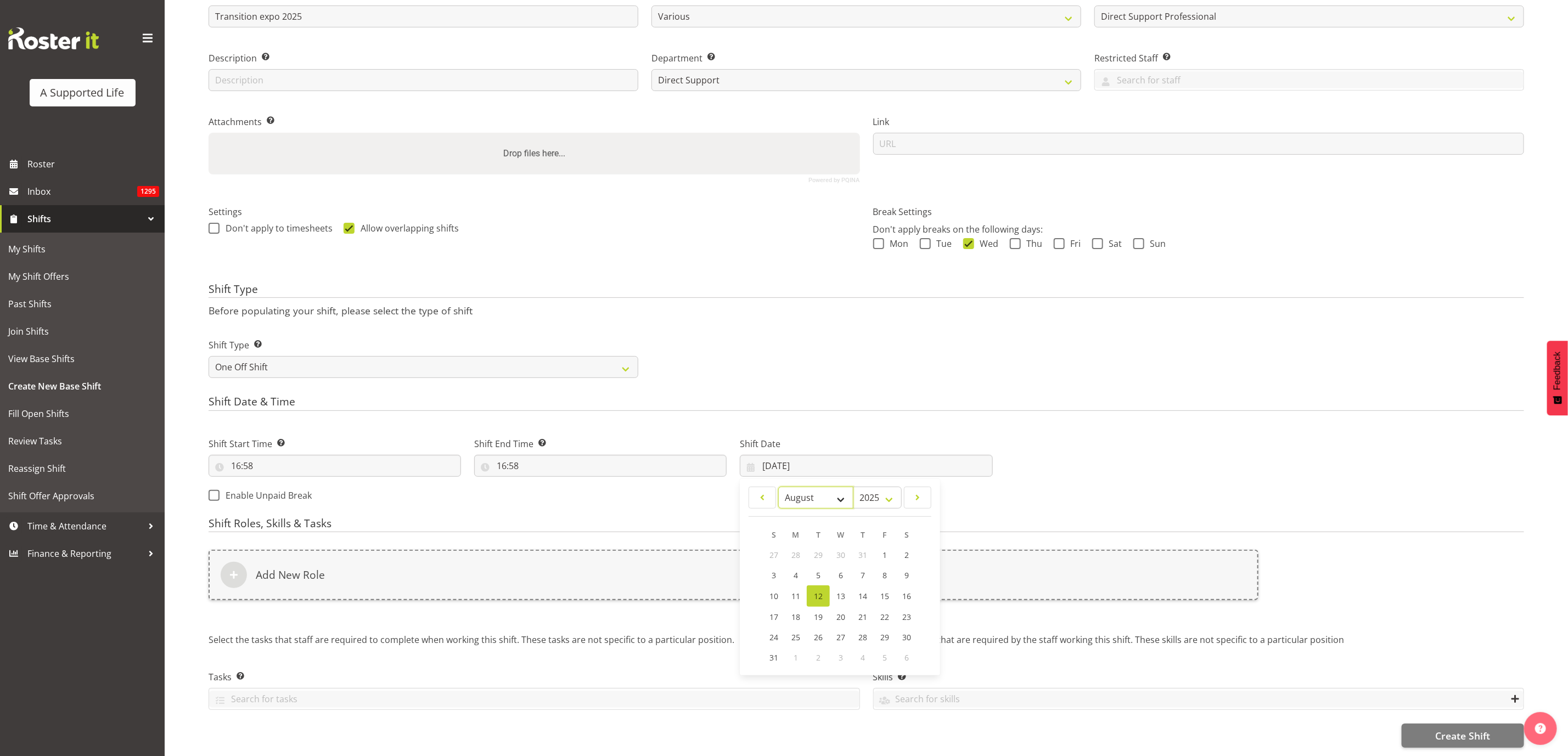
click at [835, 486] on select "January February March April May June July August September October November De…" at bounding box center [815, 497] width 75 height 22
select select "8"
click at [779, 486] on select "January February March April May June July August September October November De…" at bounding box center [815, 497] width 75 height 22
click at [837, 545] on link "3" at bounding box center [840, 555] width 22 height 20
type input "03/09/2025"
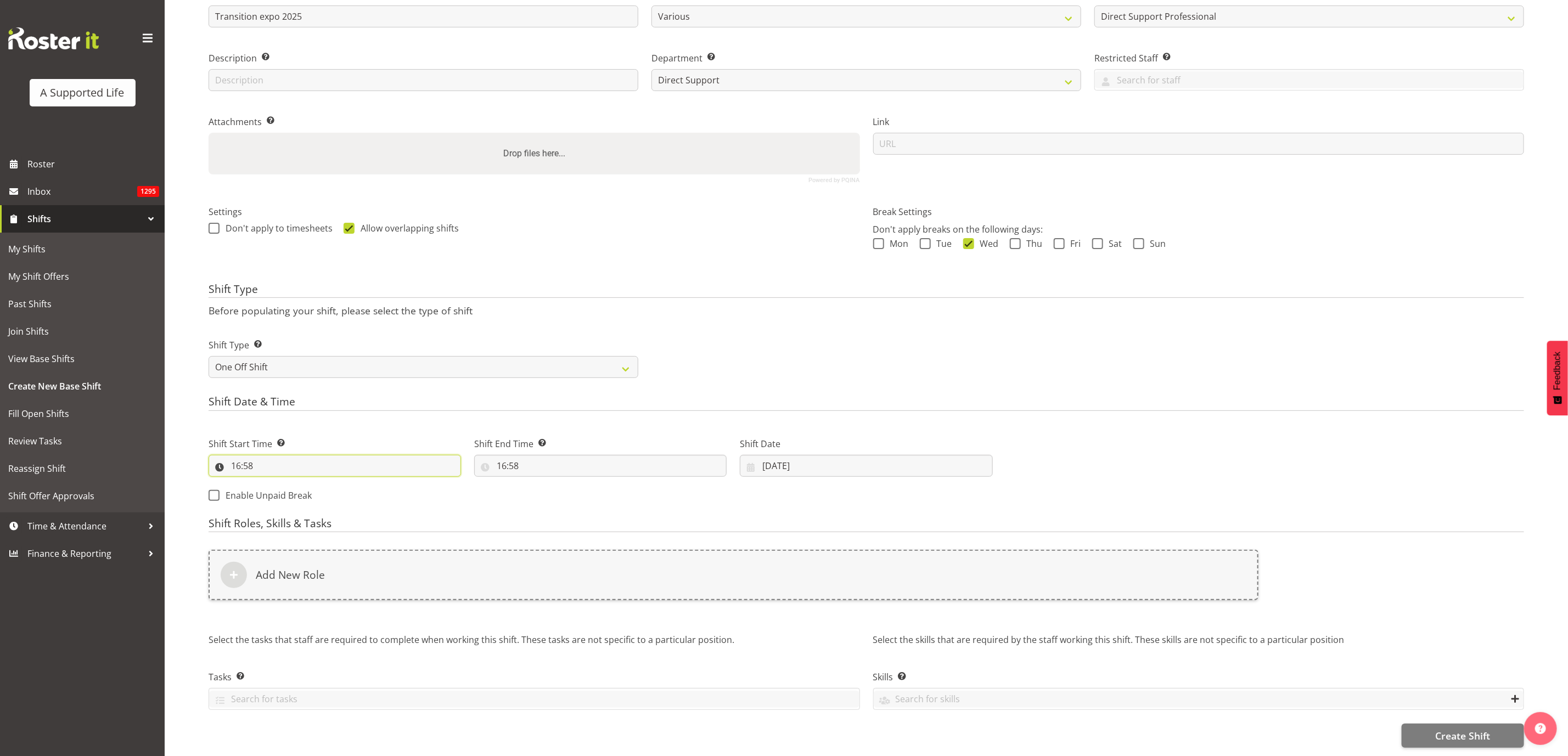
click at [269, 456] on input "16:58" at bounding box center [335, 466] width 253 height 22
click at [282, 484] on select "00 01 02 03 04 05 06 07 08 09 10 11 12 13 14 15 16 17 18 19 20 21 22 23" at bounding box center [283, 494] width 24 height 22
select select "8"
click at [271, 484] on select "00 01 02 03 04 05 06 07 08 09 10 11 12 13 14 15 16 17 18 19 20 21 22 23" at bounding box center [283, 494] width 24 height 22
click at [314, 484] on select "00 01 02 03 04 05 06 07 08 09 10 11 12 13 14 15 16 17 18 19 20 21 22 23 24 25 2…" at bounding box center [311, 494] width 24 height 22
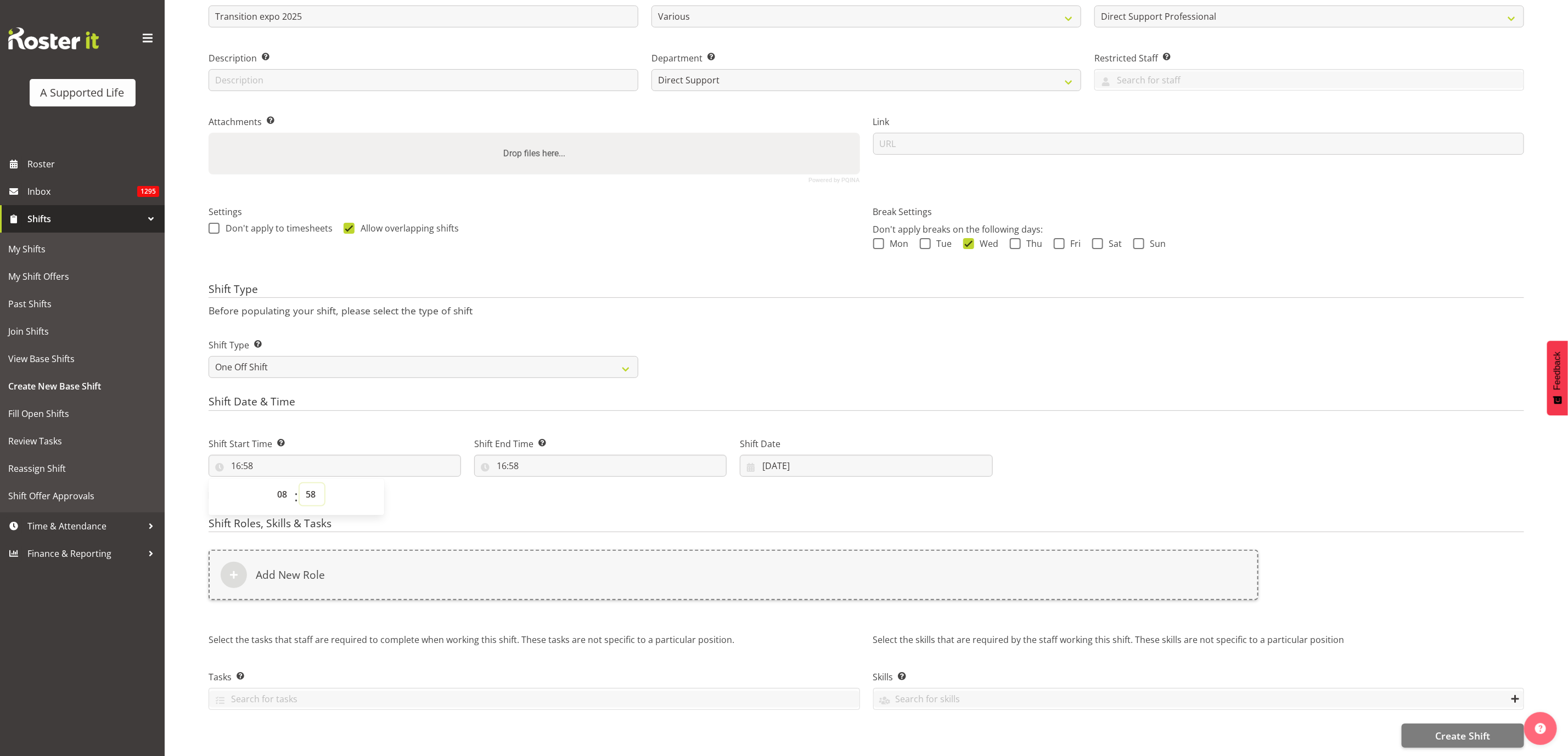
type input "08:58"
select select "30"
click at [300, 484] on select "00 01 02 03 04 05 06 07 08 09 10 11 12 13 14 15 16 17 18 19 20 21 22 23 24 25 2…" at bounding box center [311, 494] width 24 height 22
type input "08:30"
click at [524, 457] on input "16:58" at bounding box center [600, 466] width 253 height 22
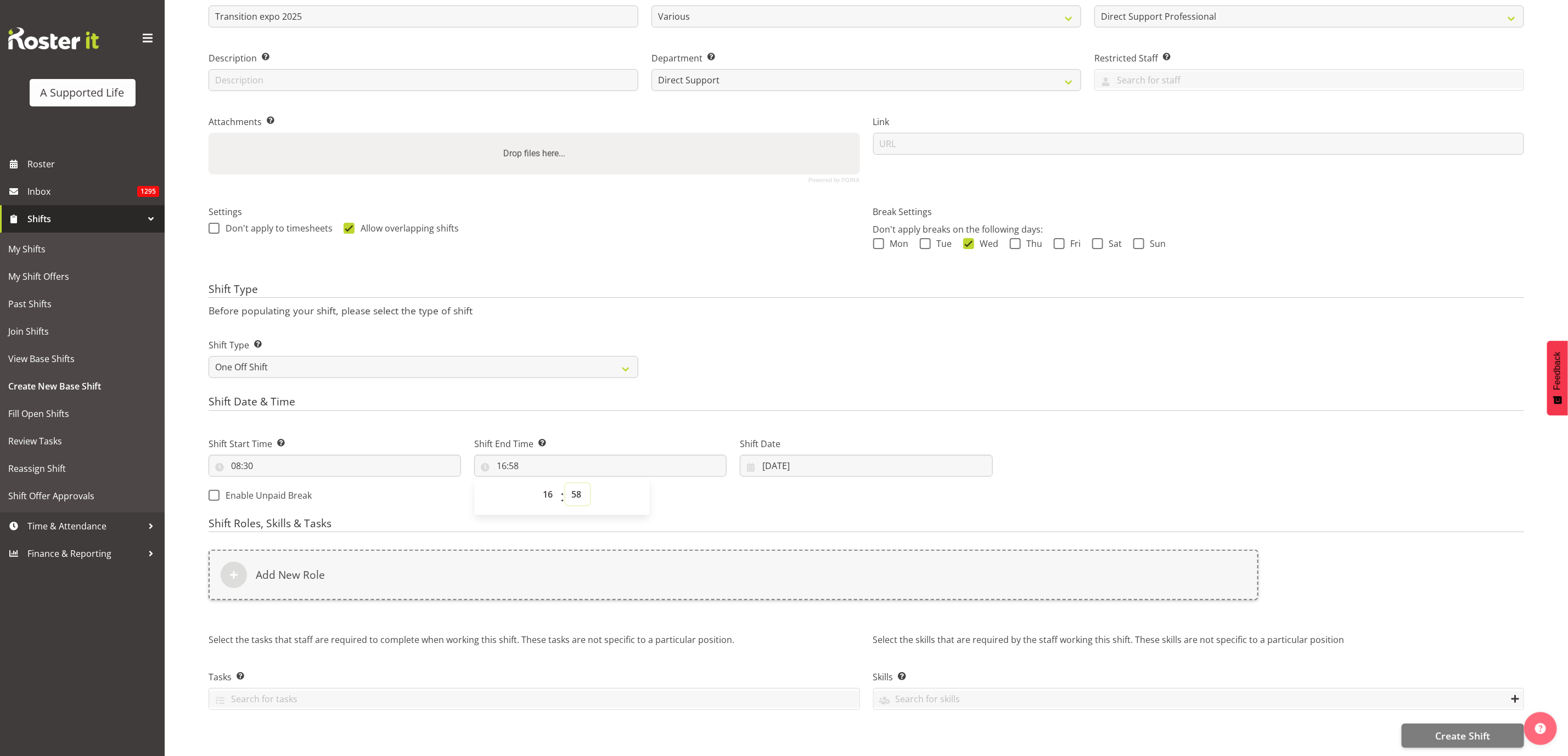
click at [575, 484] on select "00 01 02 03 04 05 06 07 08 09 10 11 12 13 14 15 16 17 18 19 20 21 22 23 24 25 2…" at bounding box center [577, 494] width 24 height 22
select select "0"
click at [565, 484] on select "00 01 02 03 04 05 06 07 08 09 10 11 12 13 14 15 16 17 18 19 20 21 22 23 24 25 2…" at bounding box center [577, 494] width 24 height 22
type input "16:00"
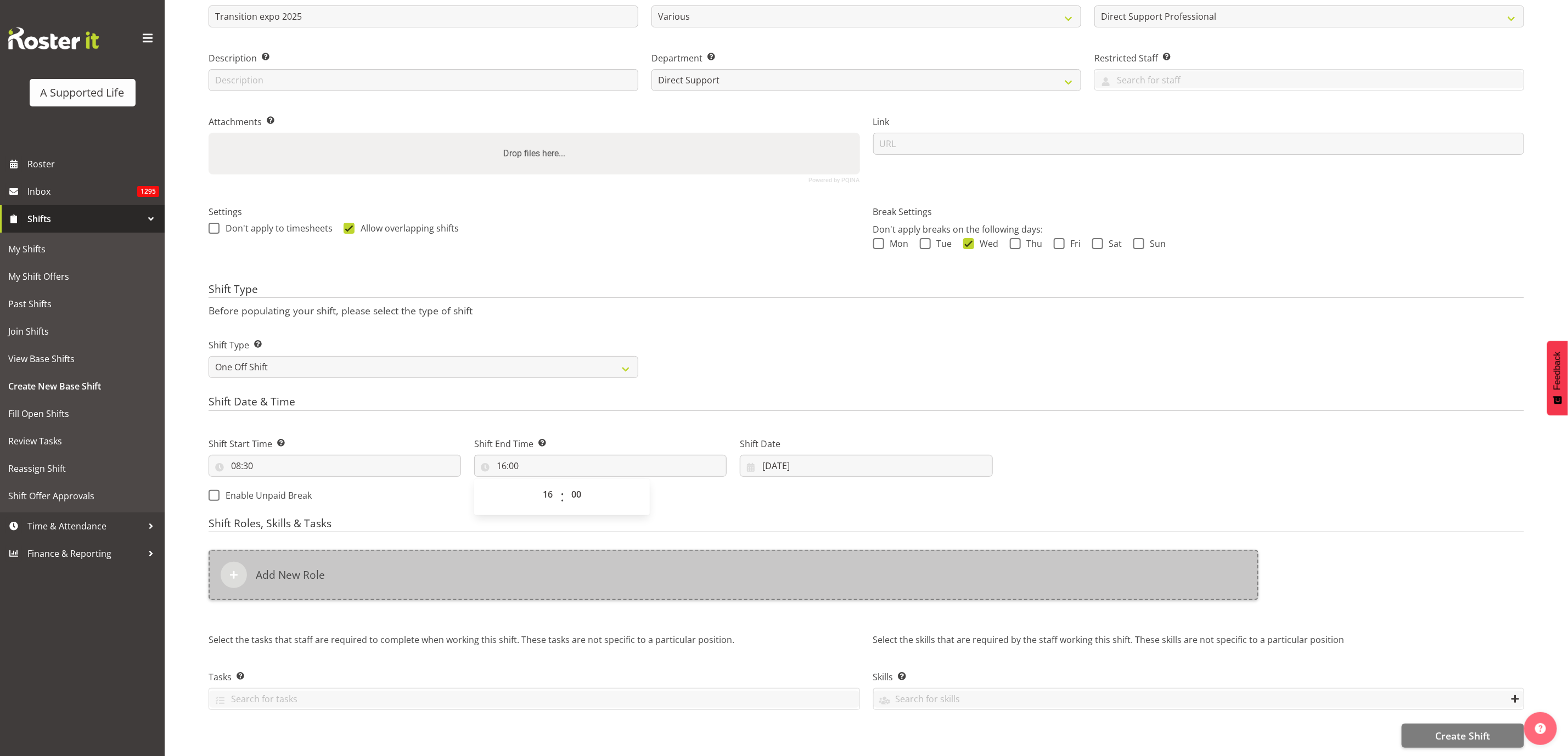
click at [326, 561] on div "Add New Role" at bounding box center [733, 575] width 1050 height 51
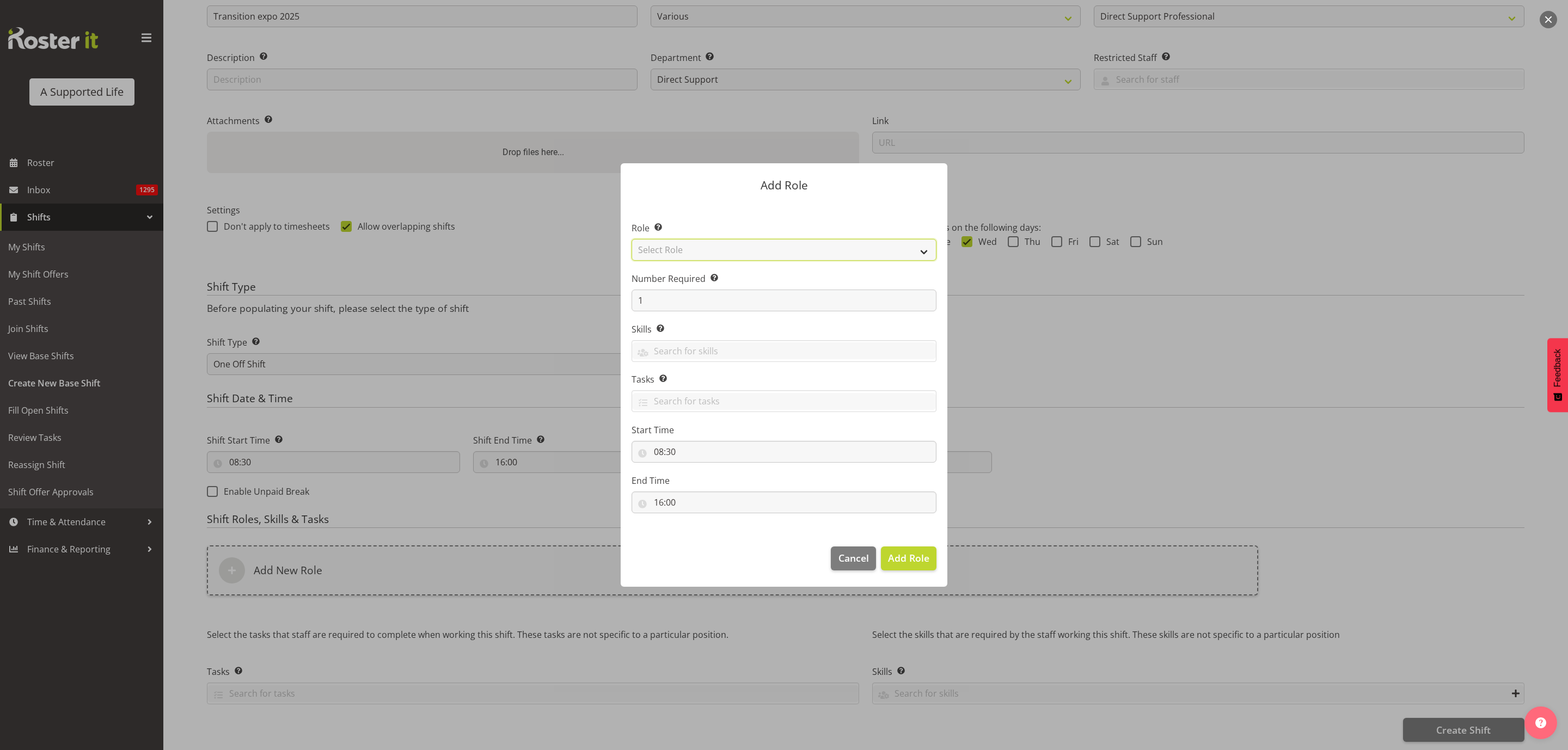
click at [778, 249] on select "Select Role Accounts and Payroll Admin Support Aspirations & Support Facilitato…" at bounding box center [784, 250] width 304 height 21
select select "519"
click at [631, 239] on select "Select Role Accounts and Payroll Admin Support Aspirations & Support Facilitato…" at bounding box center [784, 250] width 304 height 21
click at [908, 562] on span "Add Role" at bounding box center [908, 558] width 41 height 13
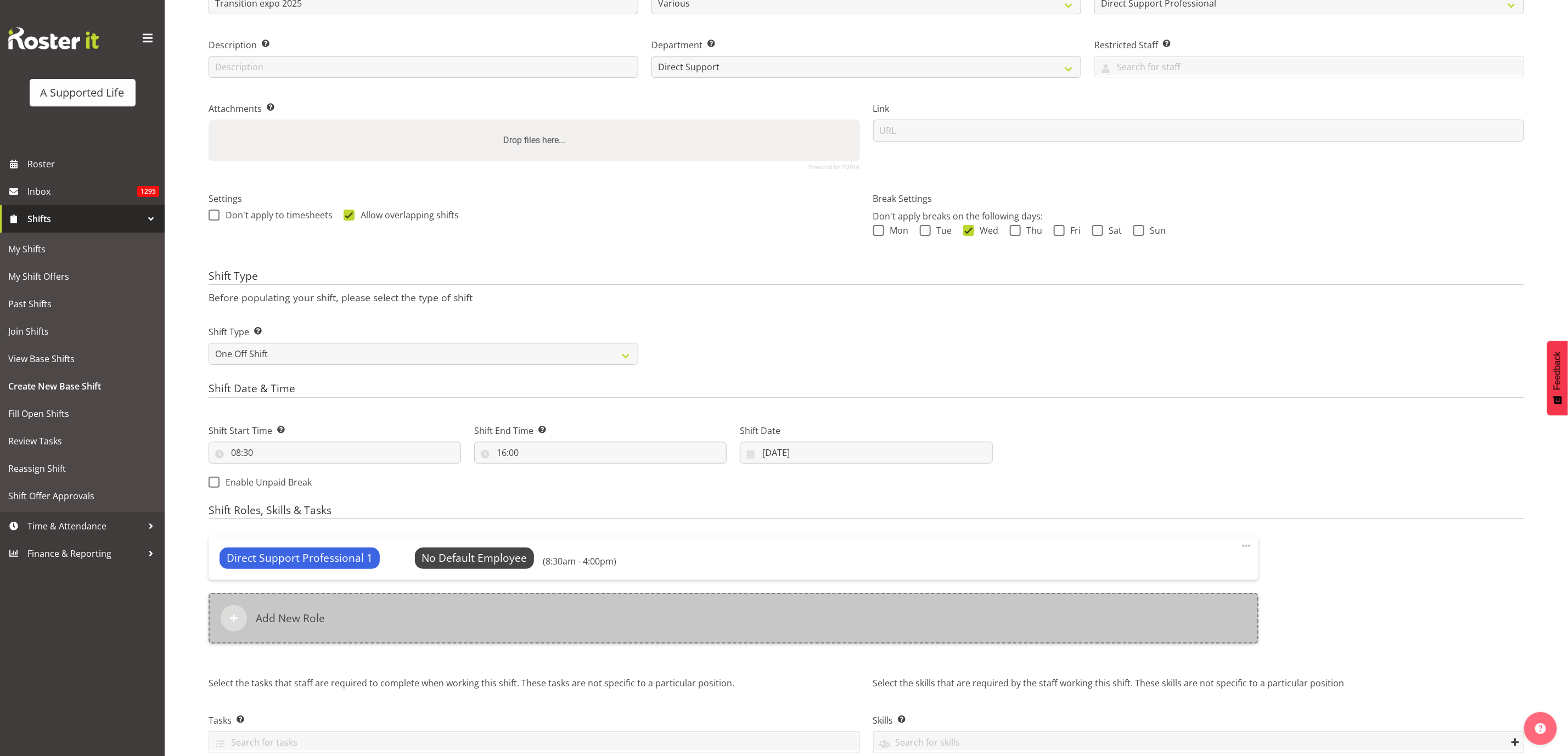
click at [518, 627] on div "Add New Role" at bounding box center [733, 618] width 1050 height 51
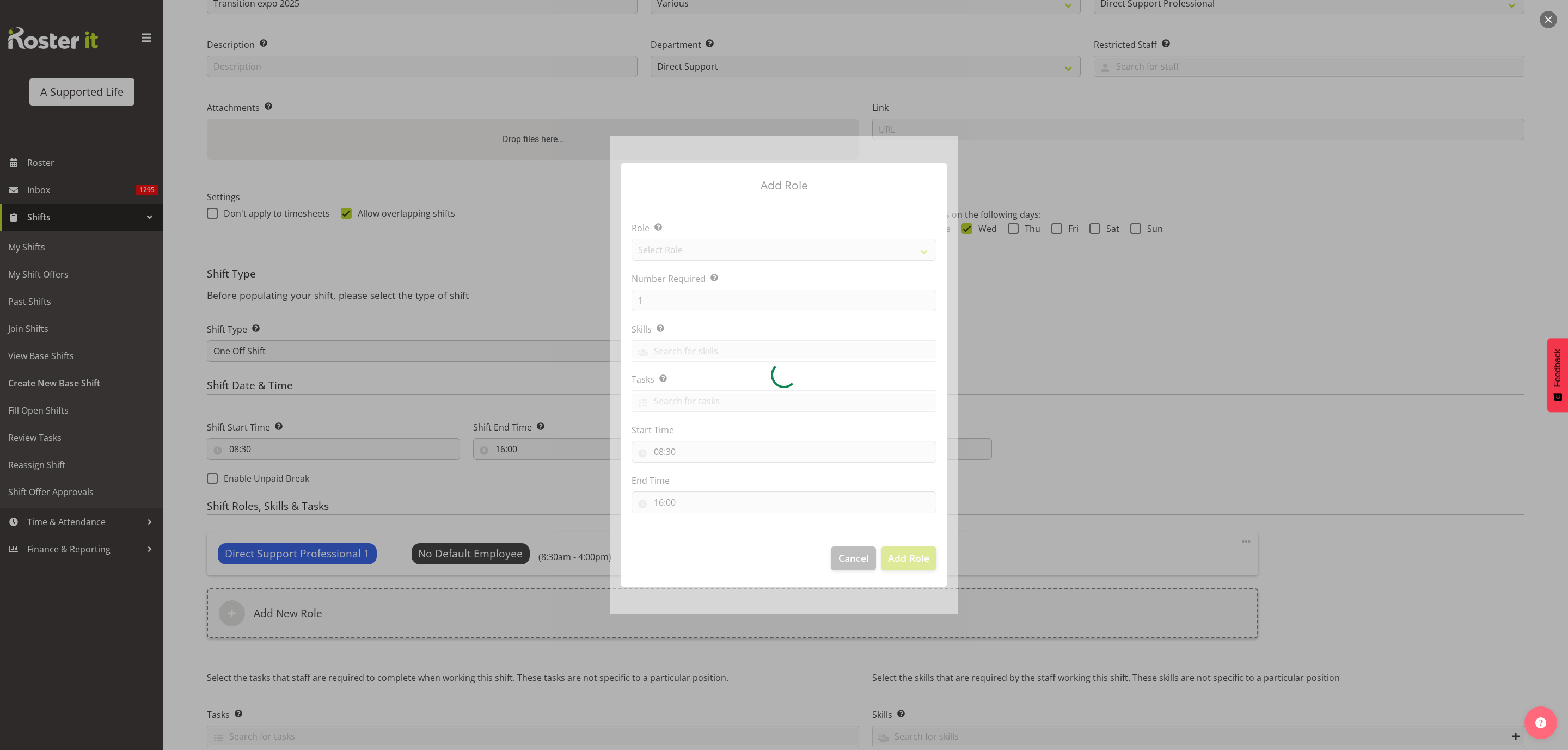
click at [733, 243] on div at bounding box center [784, 374] width 348 height 477
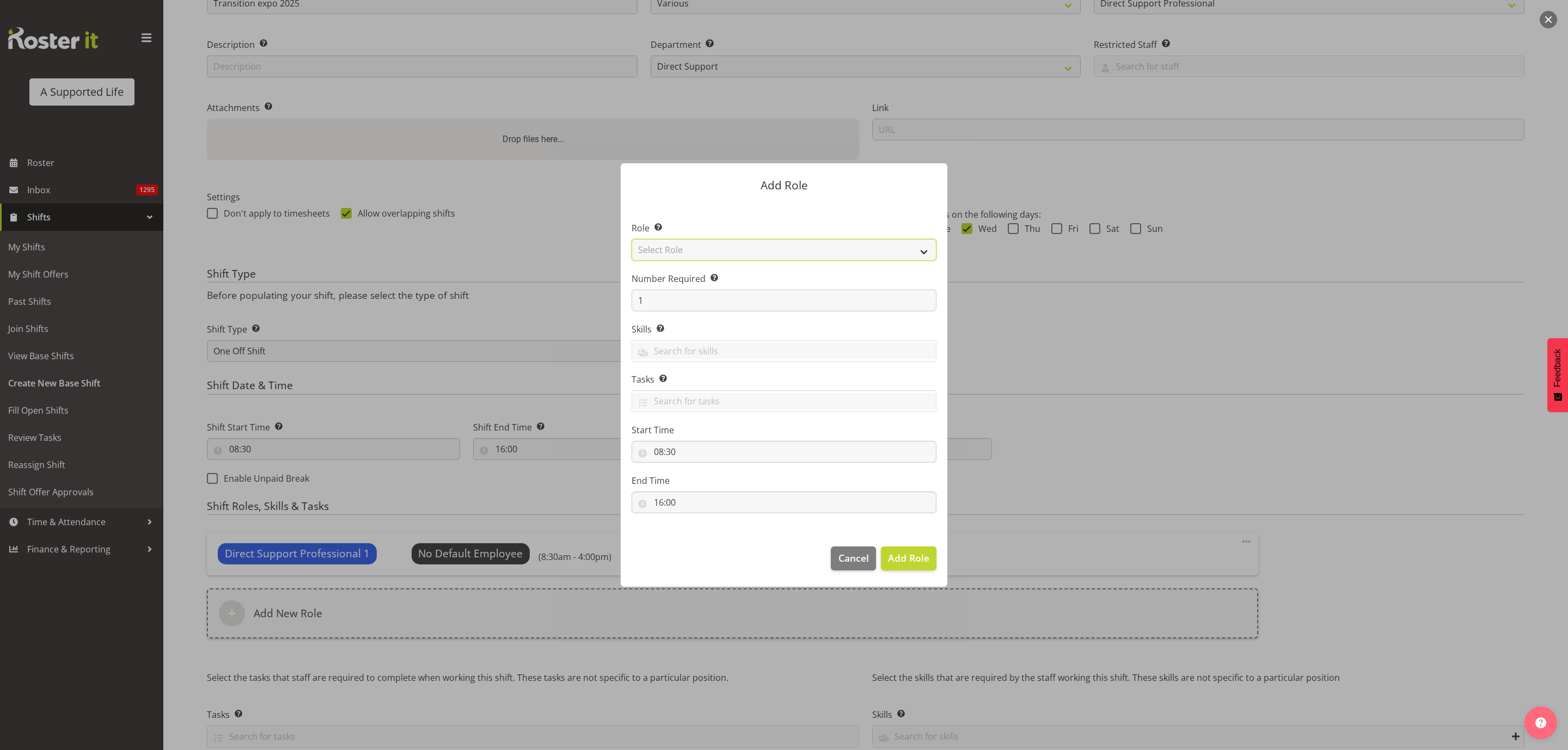
click at [725, 251] on select "Select Role Accounts and Payroll Admin Support Aspirations & Support Facilitato…" at bounding box center [784, 250] width 304 height 21
select select "519"
click at [631, 239] on select "Select Role Accounts and Payroll Admin Support Aspirations & Support Facilitato…" at bounding box center [784, 250] width 304 height 21
click at [930, 554] on button "Add Role" at bounding box center [909, 558] width 56 height 24
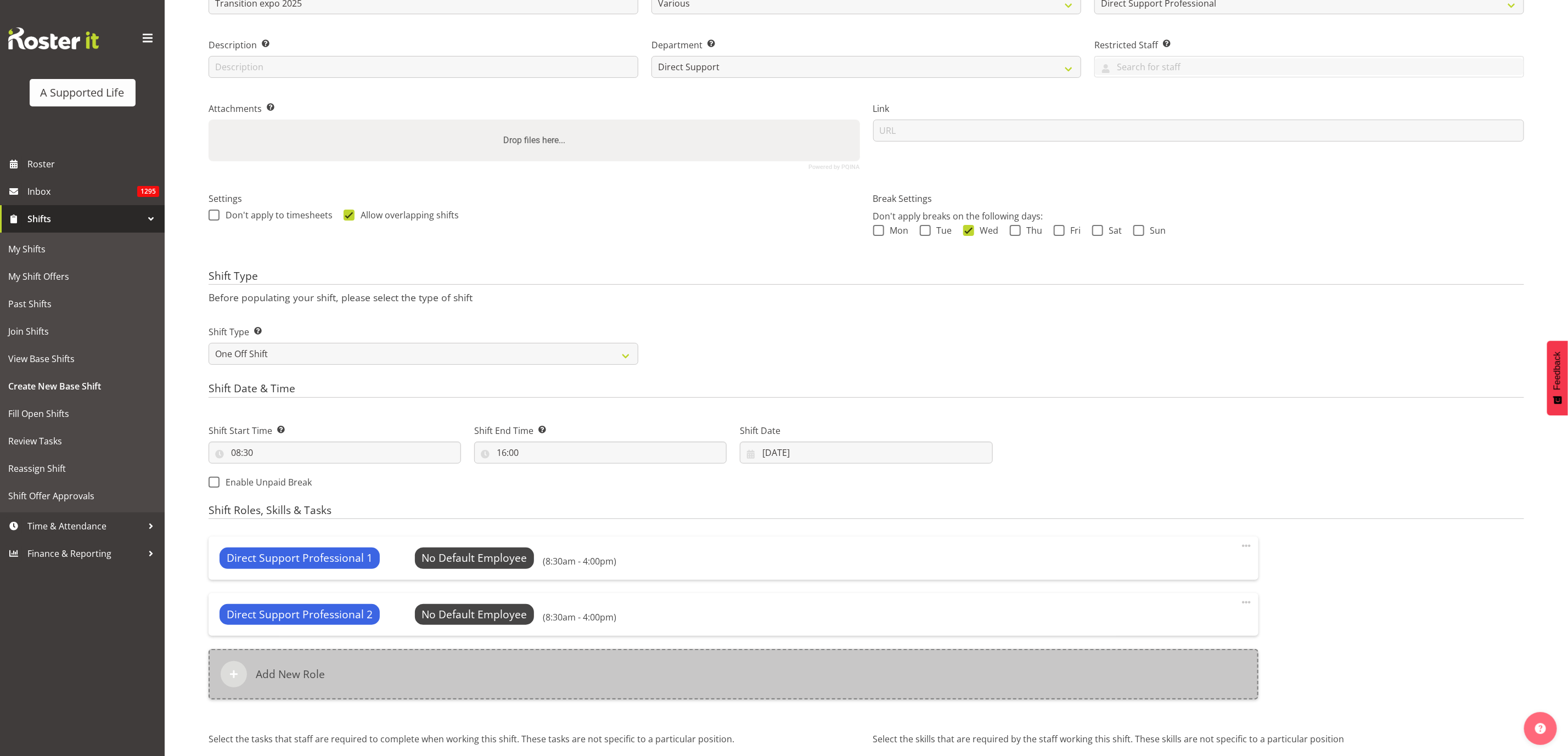
click at [484, 681] on div "Add New Role" at bounding box center [733, 674] width 1050 height 51
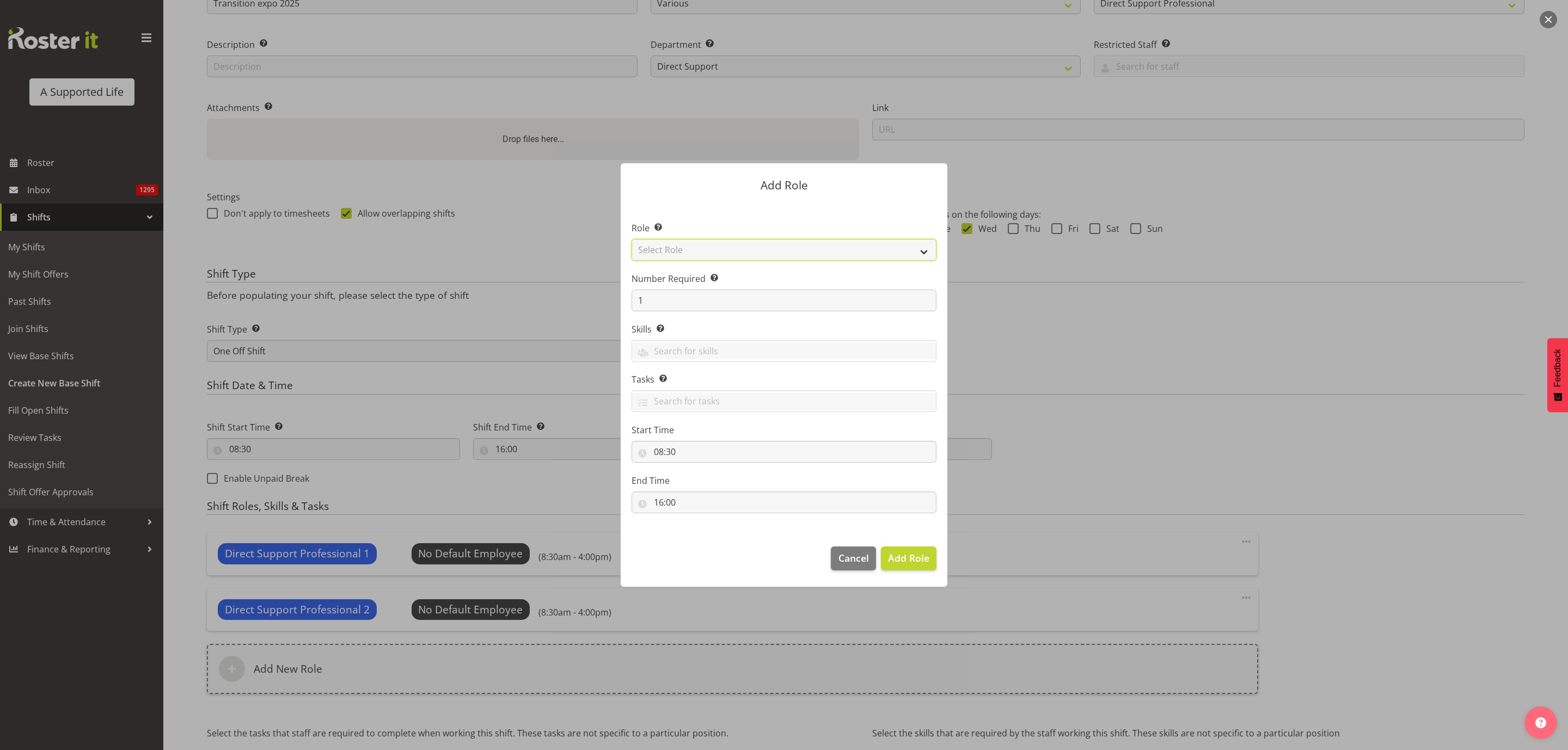
click at [758, 250] on select "Select Role Accounts and Payroll Admin Support Aspirations & Support Facilitato…" at bounding box center [784, 250] width 304 height 21
select select "519"
click at [631, 239] on select "Select Role Accounts and Payroll Admin Support Aspirations & Support Facilitato…" at bounding box center [784, 250] width 304 height 21
click at [910, 557] on span "Add Role" at bounding box center [908, 558] width 41 height 13
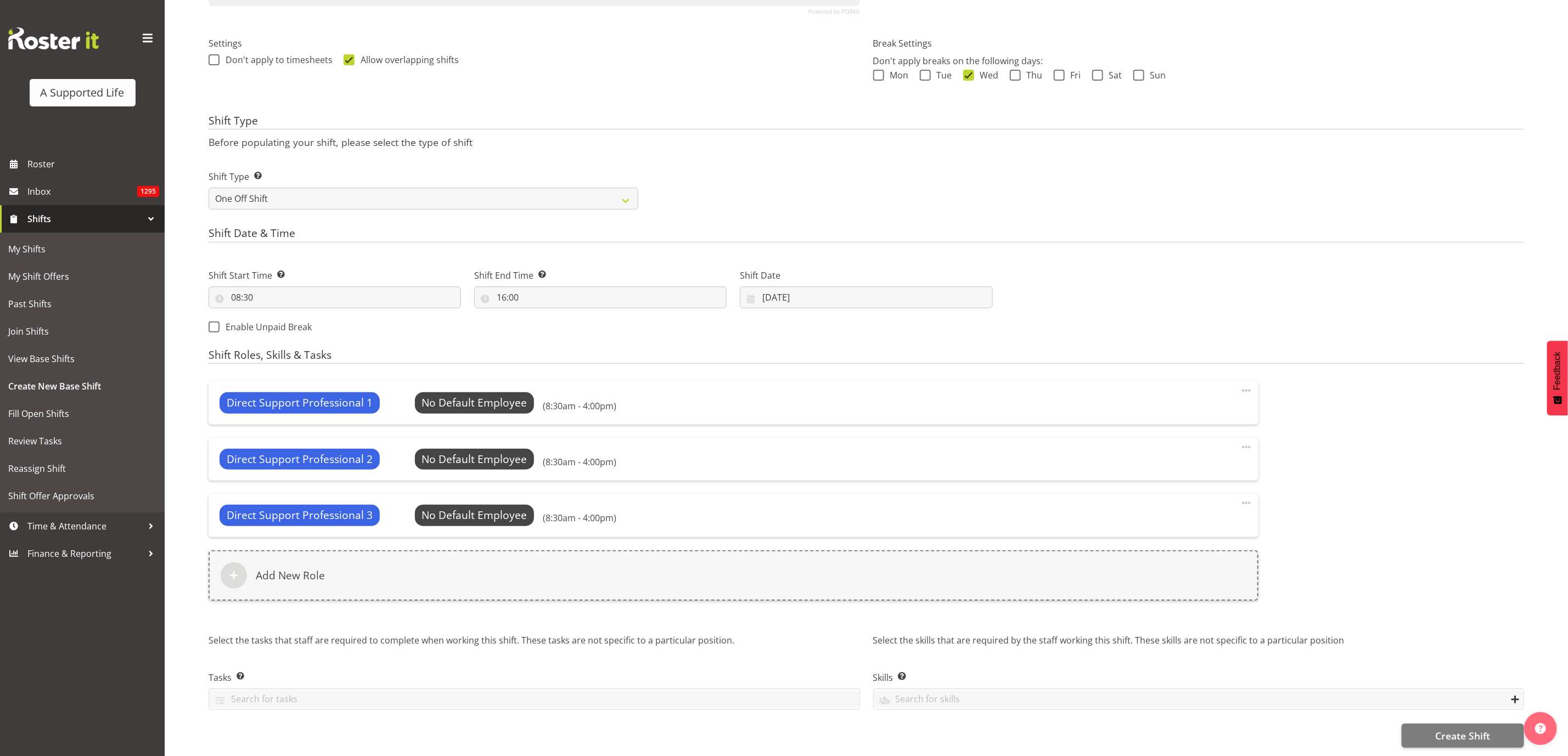
scroll to position [311, 0]
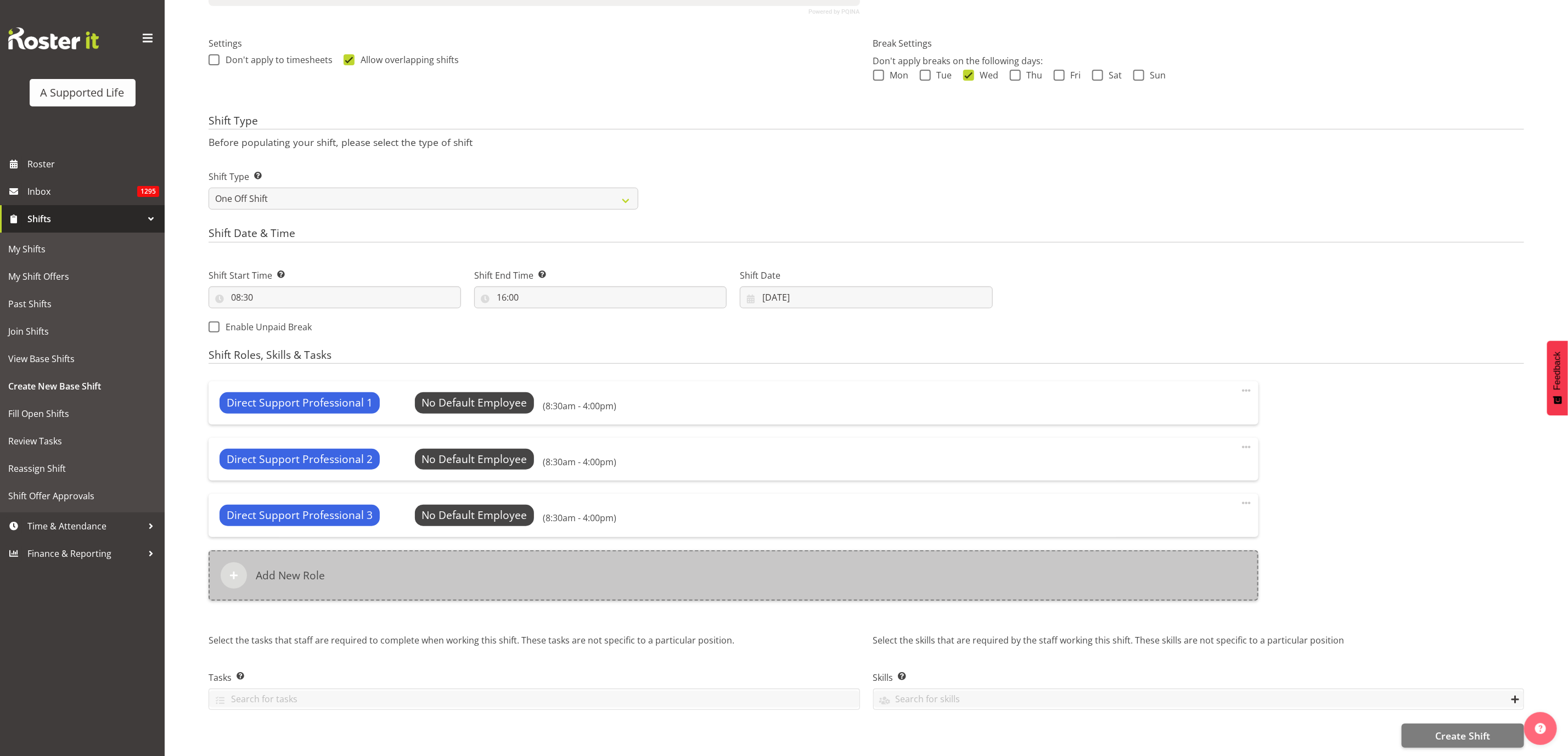
click at [422, 570] on div "Add New Role" at bounding box center [733, 576] width 1050 height 51
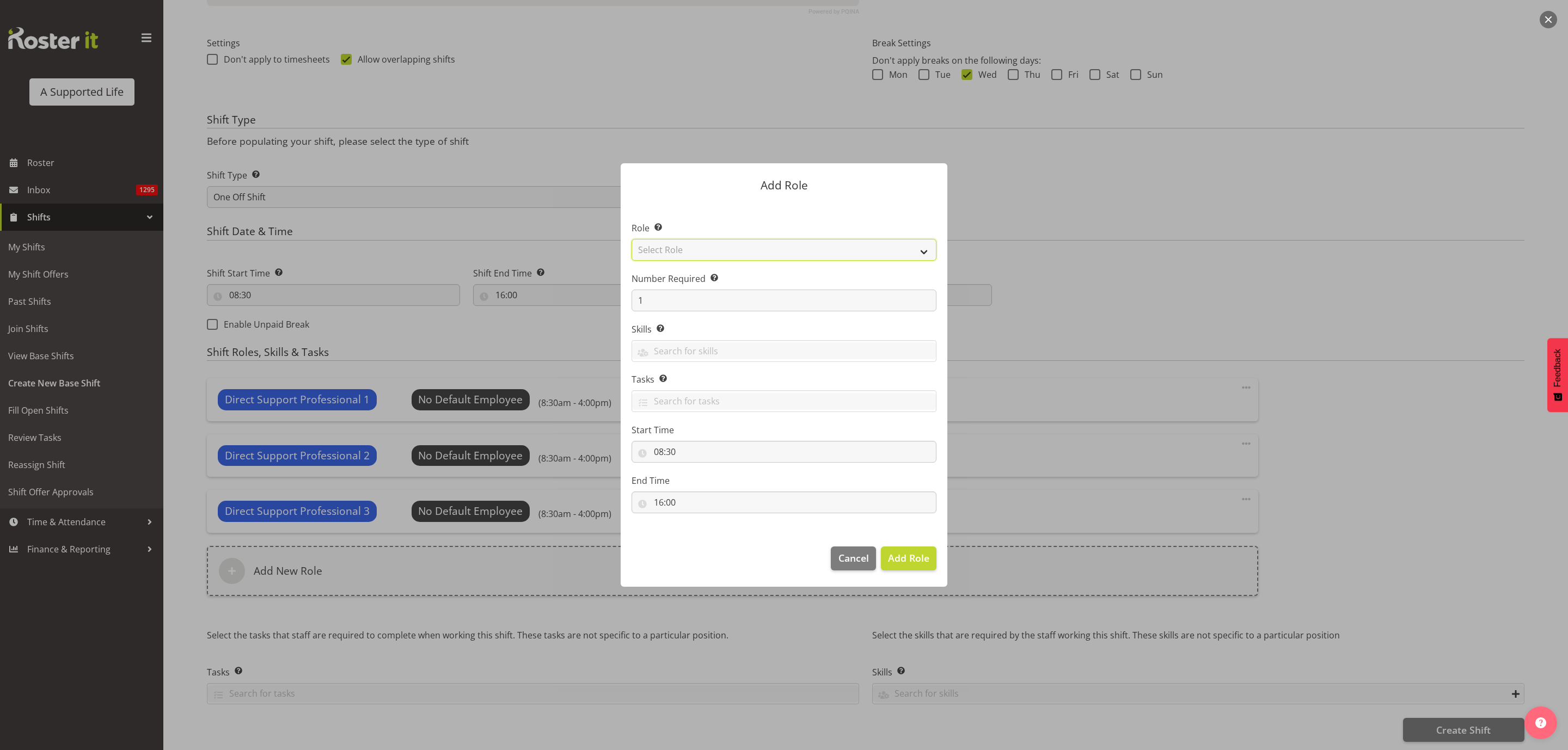
drag, startPoint x: 678, startPoint y: 250, endPoint x: 682, endPoint y: 253, distance: 5.0
click at [678, 250] on select "Select Role Accounts and Payroll Admin Support Aspirations & Support Facilitato…" at bounding box center [784, 250] width 304 height 21
select select "519"
click at [631, 239] on select "Select Role Accounts and Payroll Admin Support Aspirations & Support Facilitato…" at bounding box center [784, 250] width 304 height 21
click at [913, 560] on span "Add Role" at bounding box center [908, 558] width 41 height 13
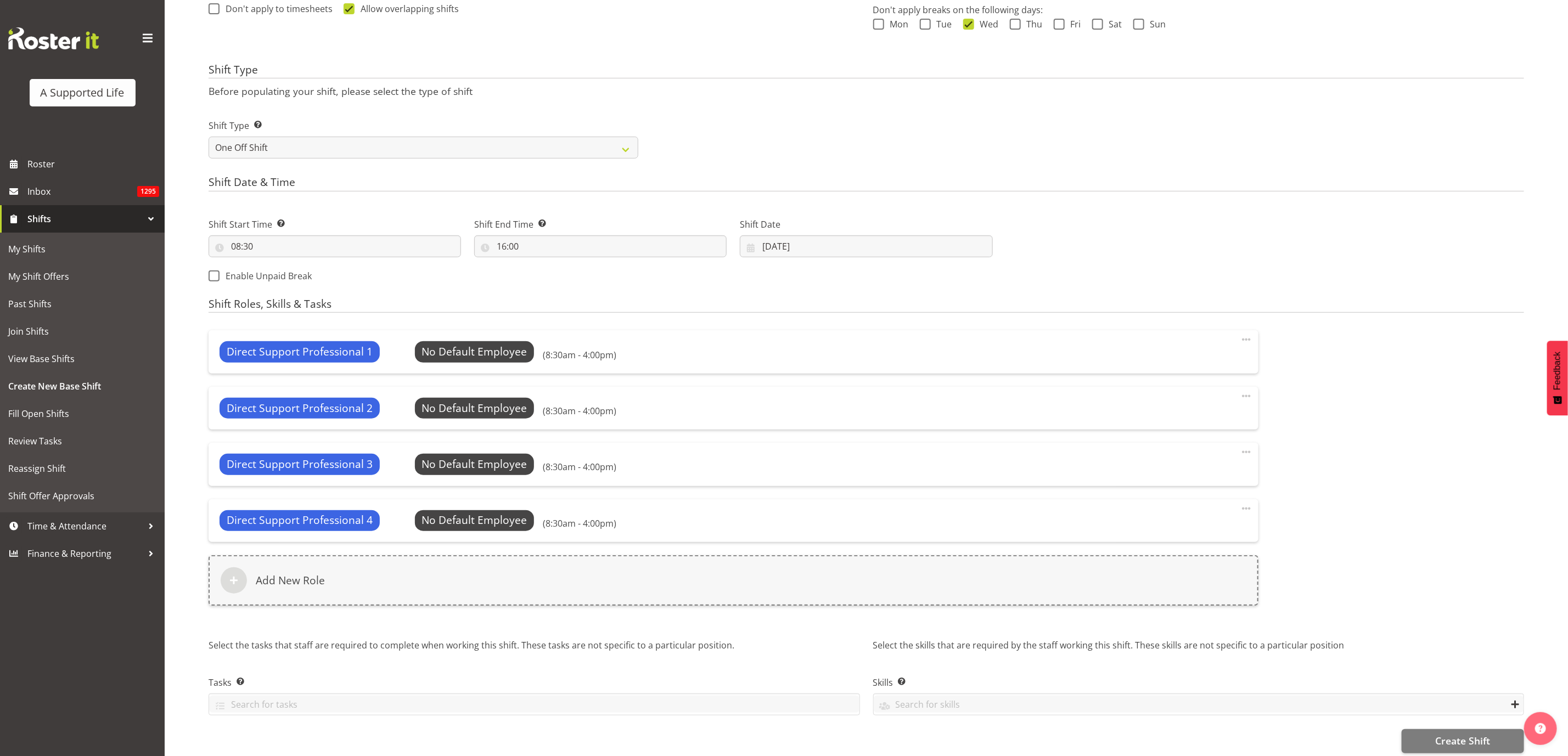
scroll to position [367, 0]
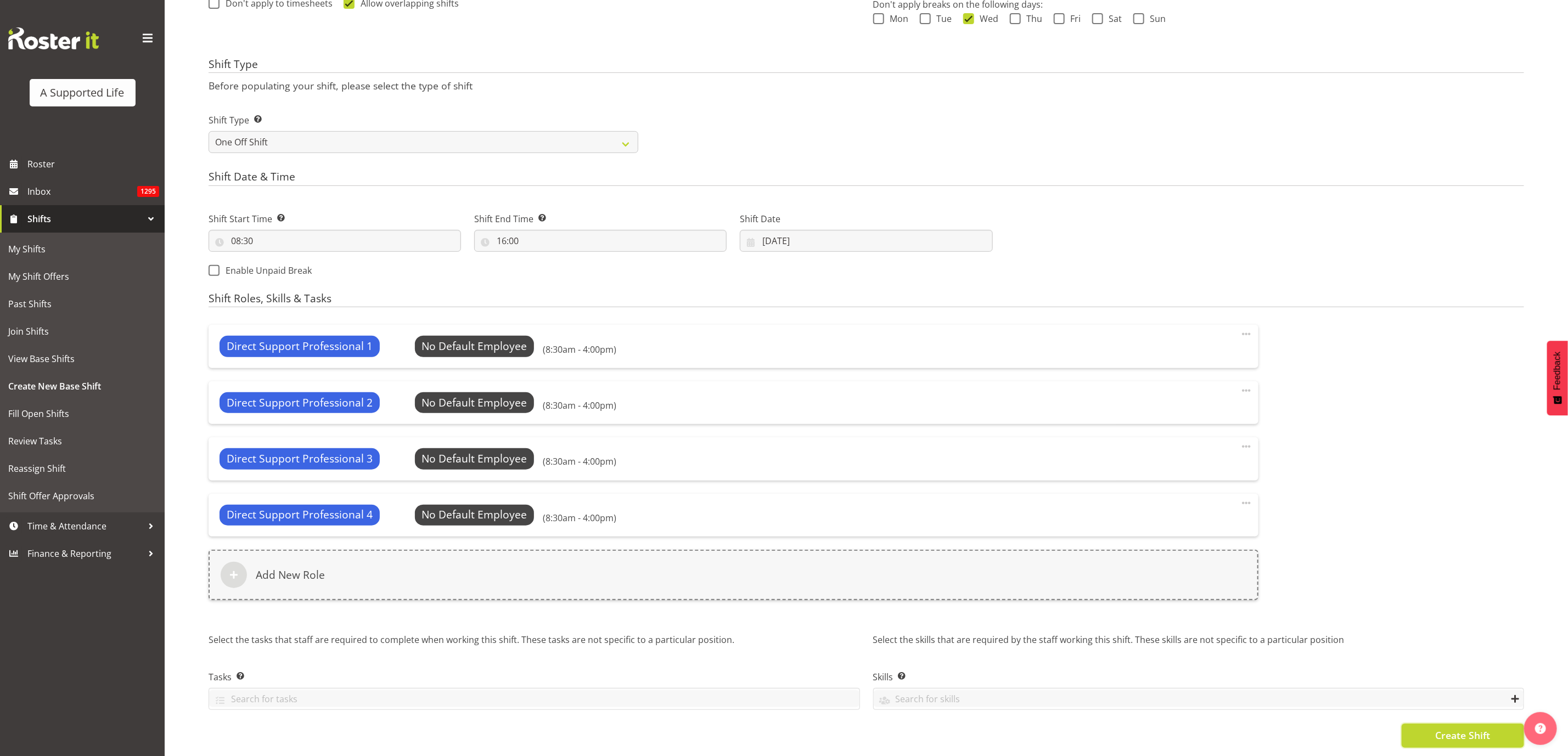
click at [1471, 728] on span "Create Shift" at bounding box center [1462, 735] width 55 height 14
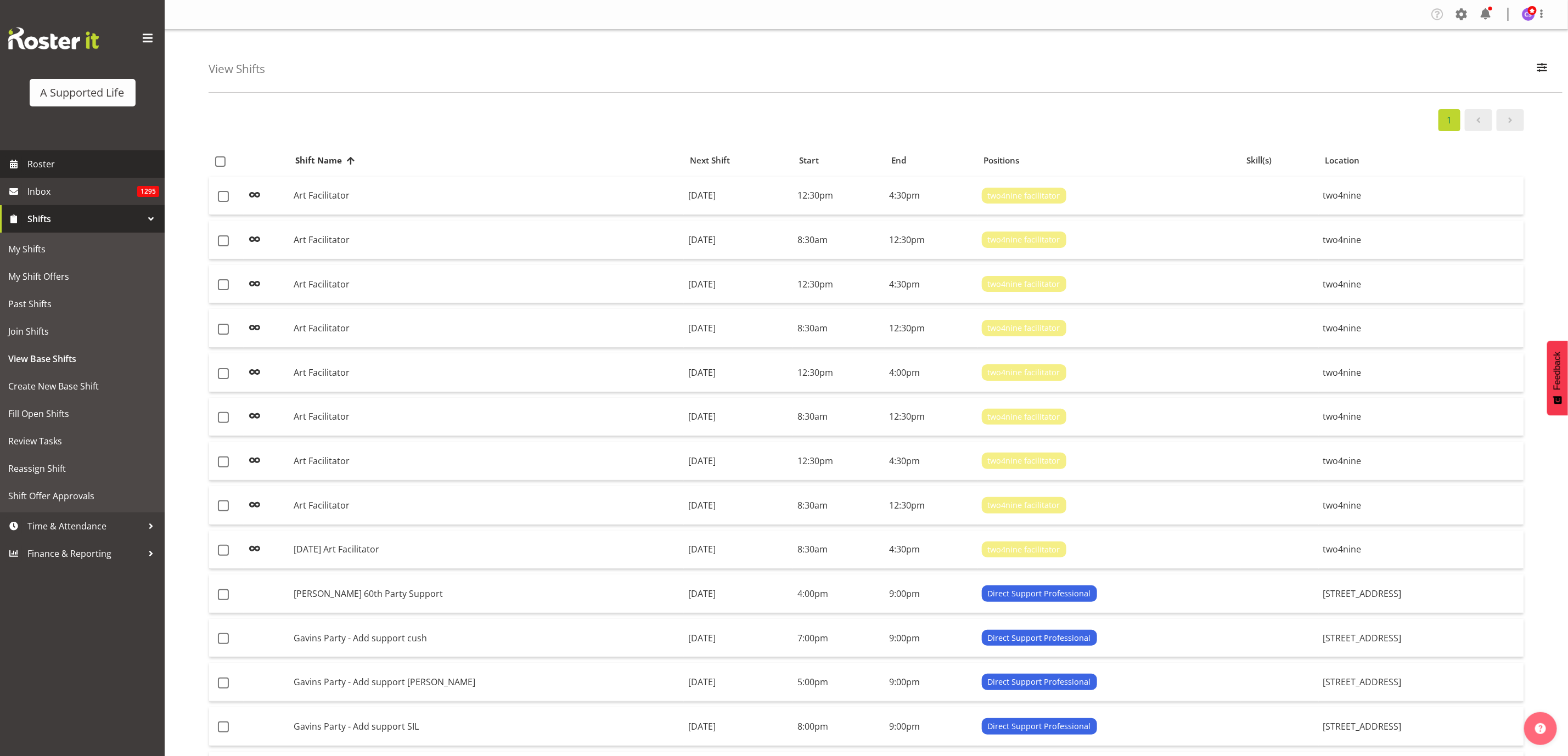
click at [40, 161] on span "Roster" at bounding box center [93, 164] width 132 height 16
